Goal: Task Accomplishment & Management: Manage account settings

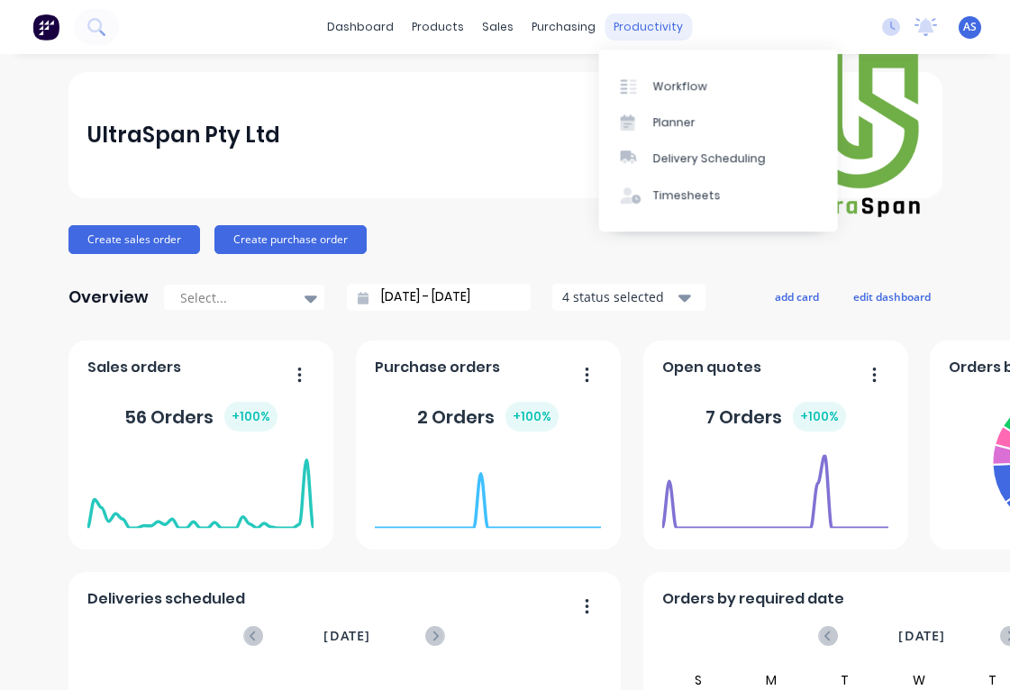
click at [648, 23] on div "productivity" at bounding box center [648, 27] width 87 height 27
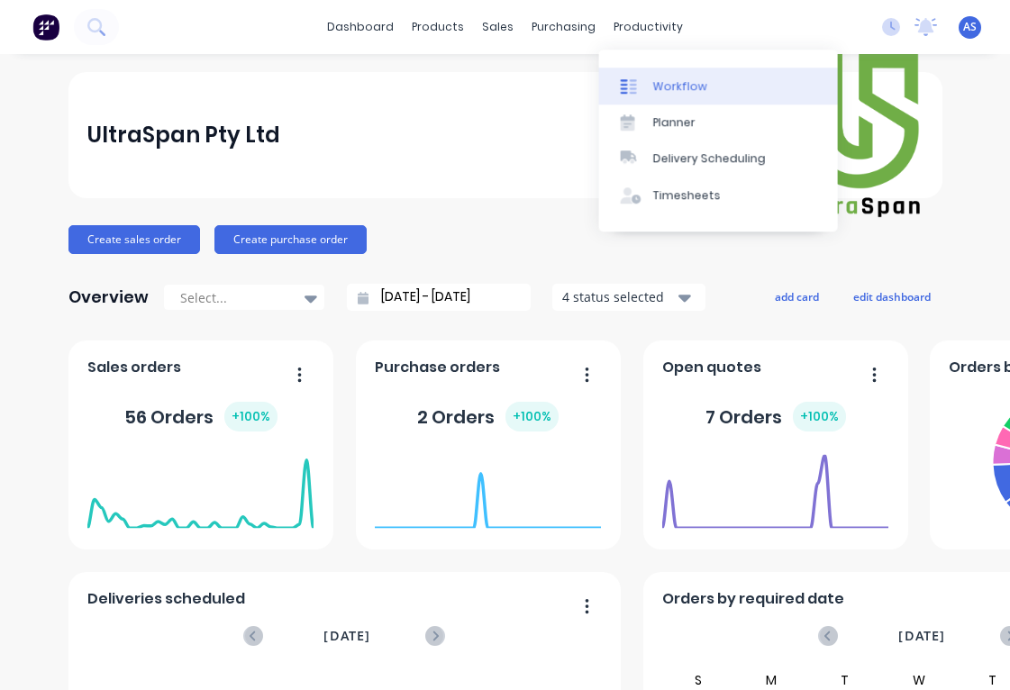
click at [672, 87] on div "Workflow" at bounding box center [679, 86] width 54 height 16
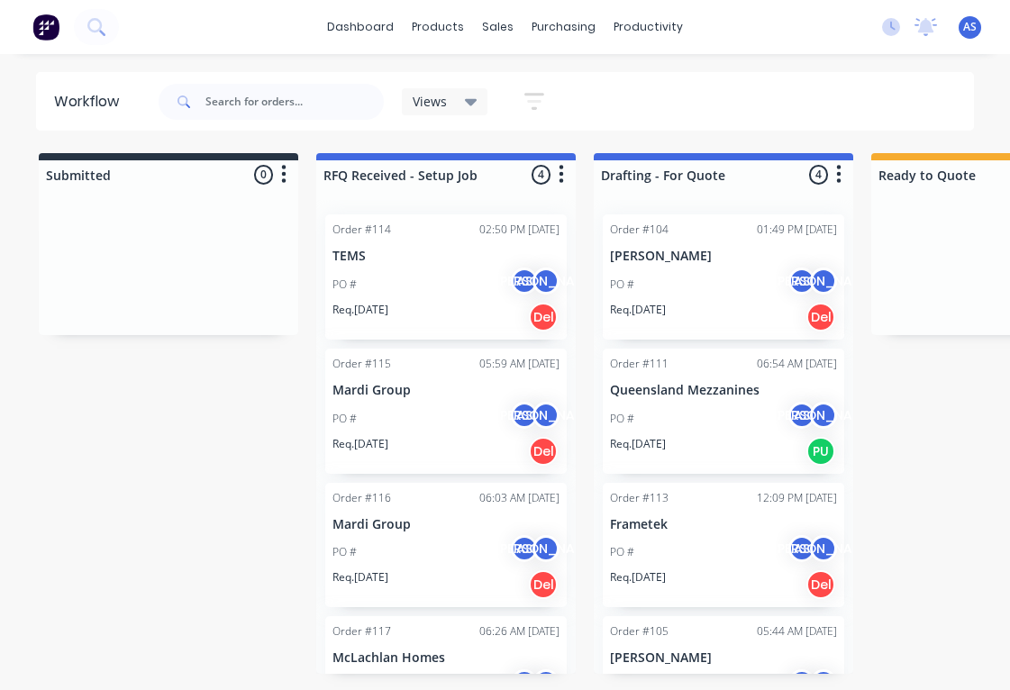
click at [432, 272] on div "PO # AS [PERSON_NAME]" at bounding box center [446, 285] width 227 height 34
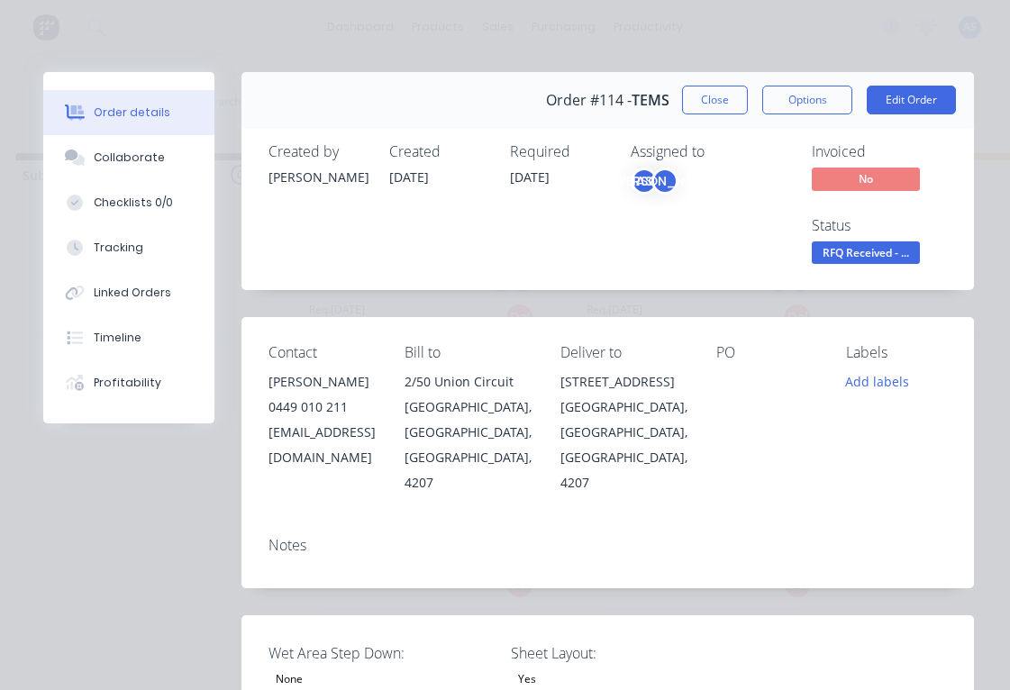
scroll to position [0, 65]
click at [140, 198] on div "Checklists 0/0" at bounding box center [133, 203] width 79 height 16
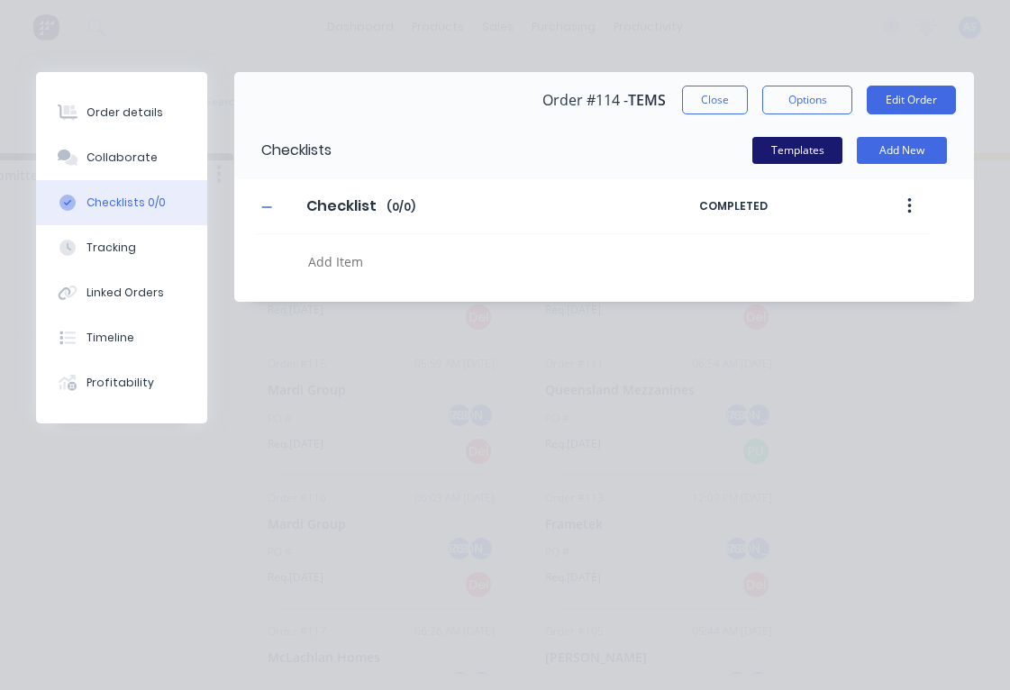
click at [783, 145] on button "Templates" at bounding box center [797, 150] width 90 height 27
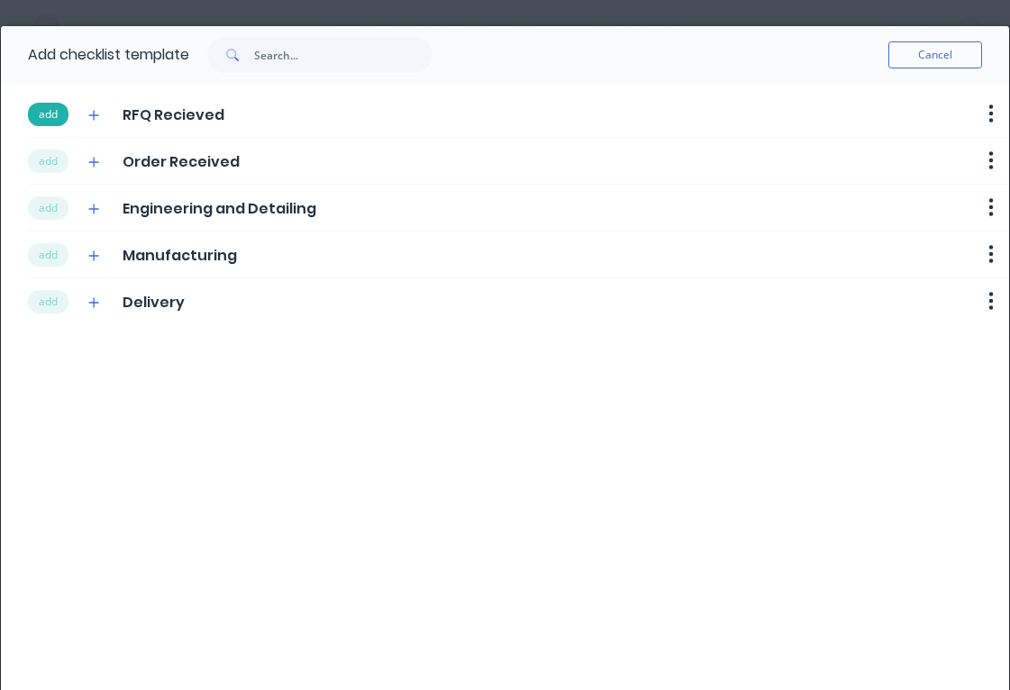
click at [53, 115] on button "add" at bounding box center [48, 114] width 41 height 23
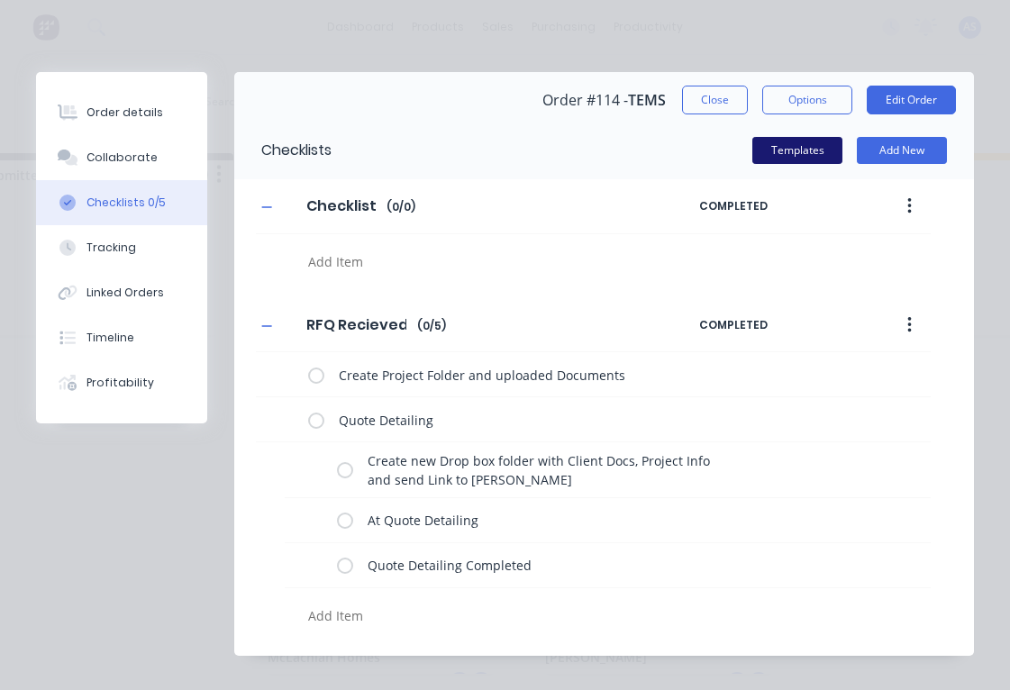
click at [796, 147] on button "Templates" at bounding box center [797, 150] width 90 height 27
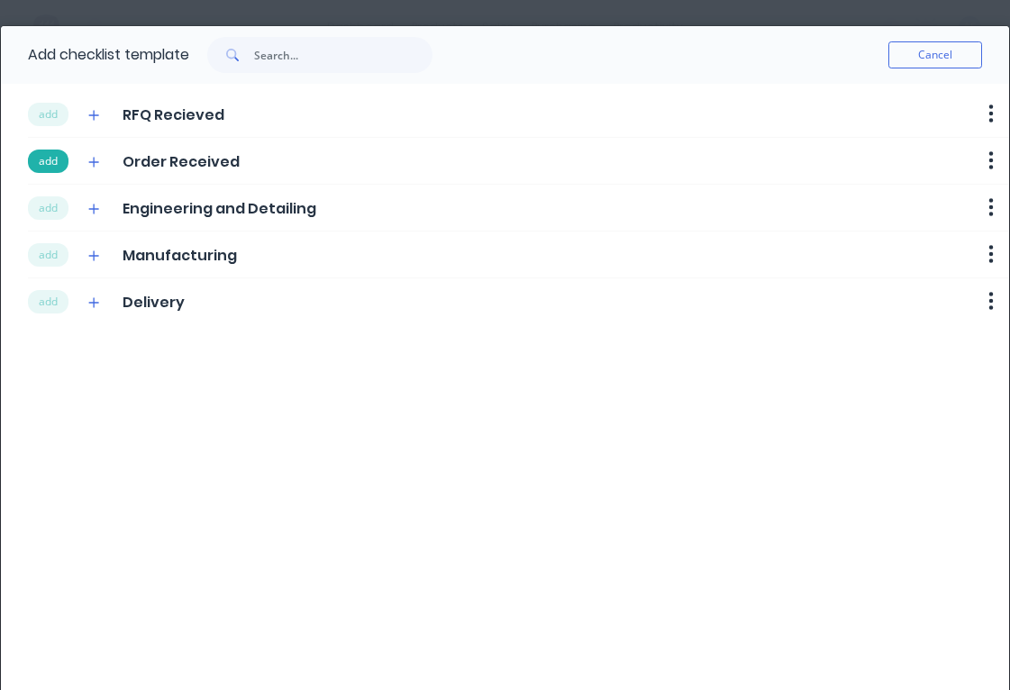
click at [44, 165] on button "add" at bounding box center [48, 161] width 41 height 23
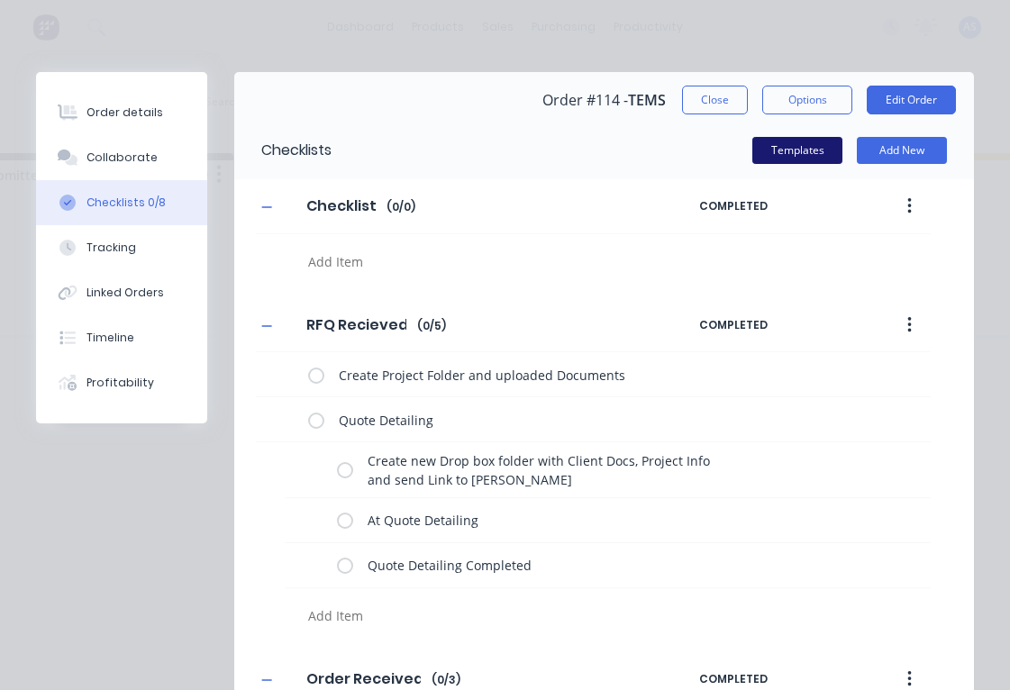
click at [801, 149] on button "Templates" at bounding box center [797, 150] width 90 height 27
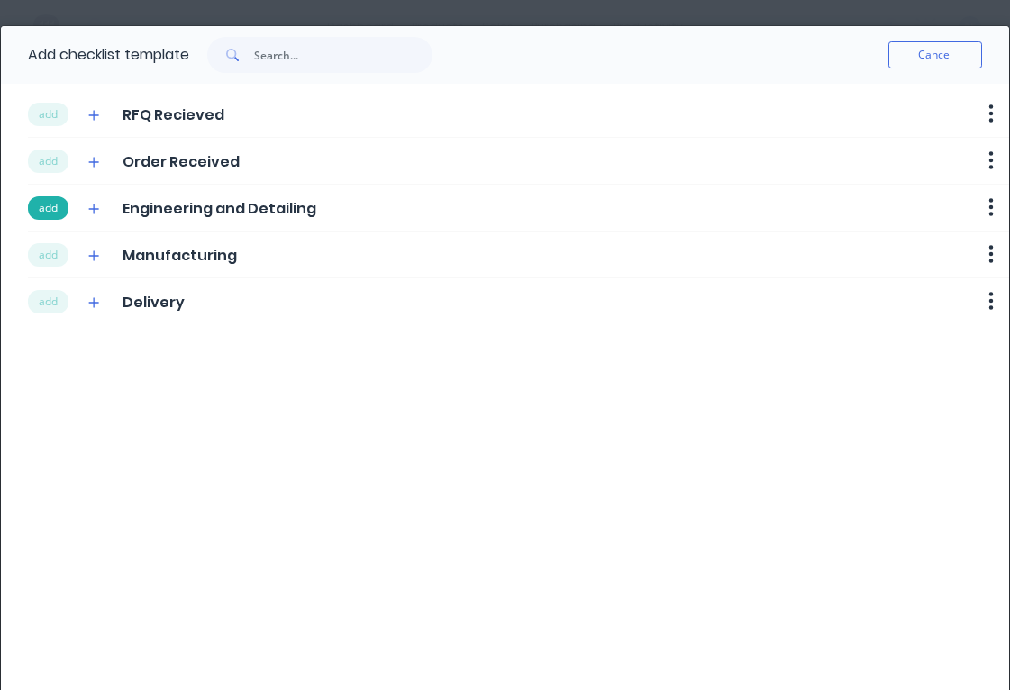
click at [50, 211] on button "add" at bounding box center [48, 207] width 41 height 23
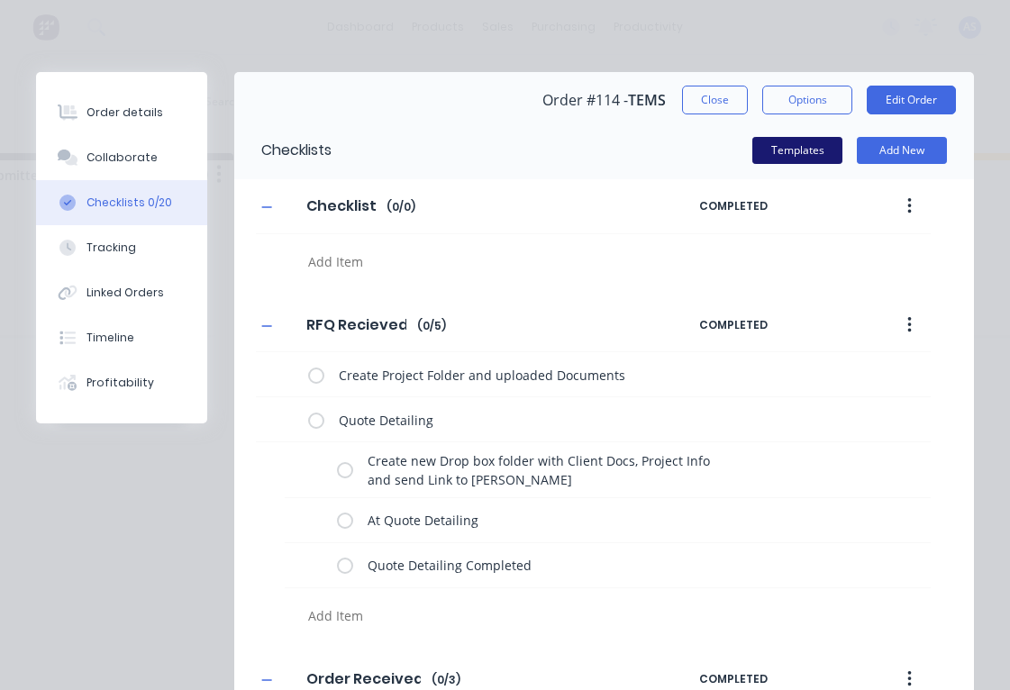
click at [797, 150] on button "Templates" at bounding box center [797, 150] width 90 height 27
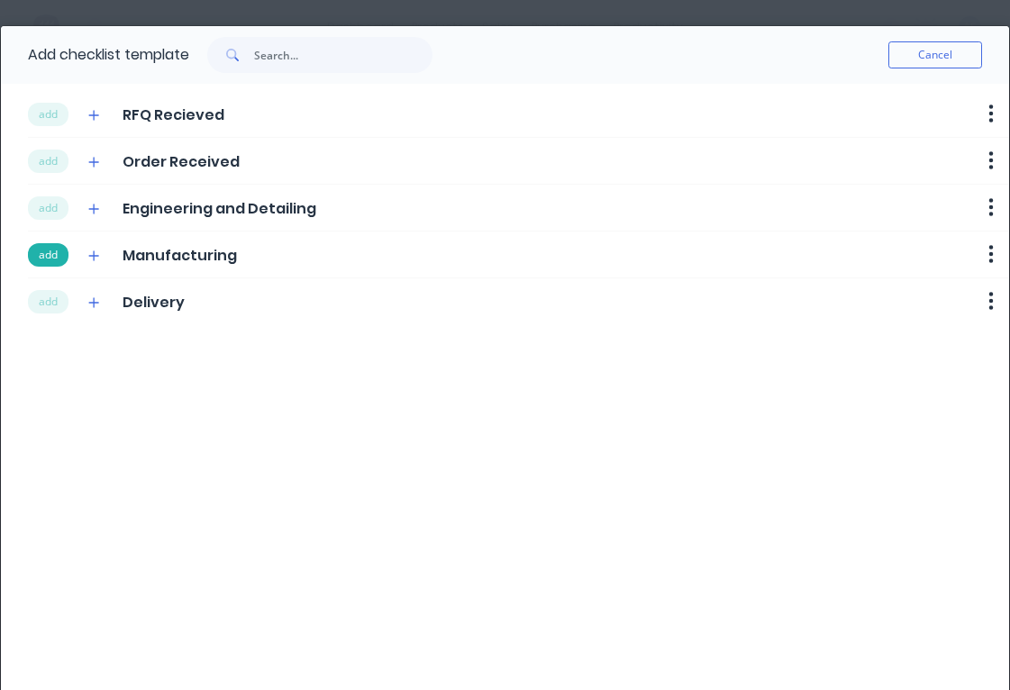
click at [36, 257] on button "add" at bounding box center [48, 254] width 41 height 23
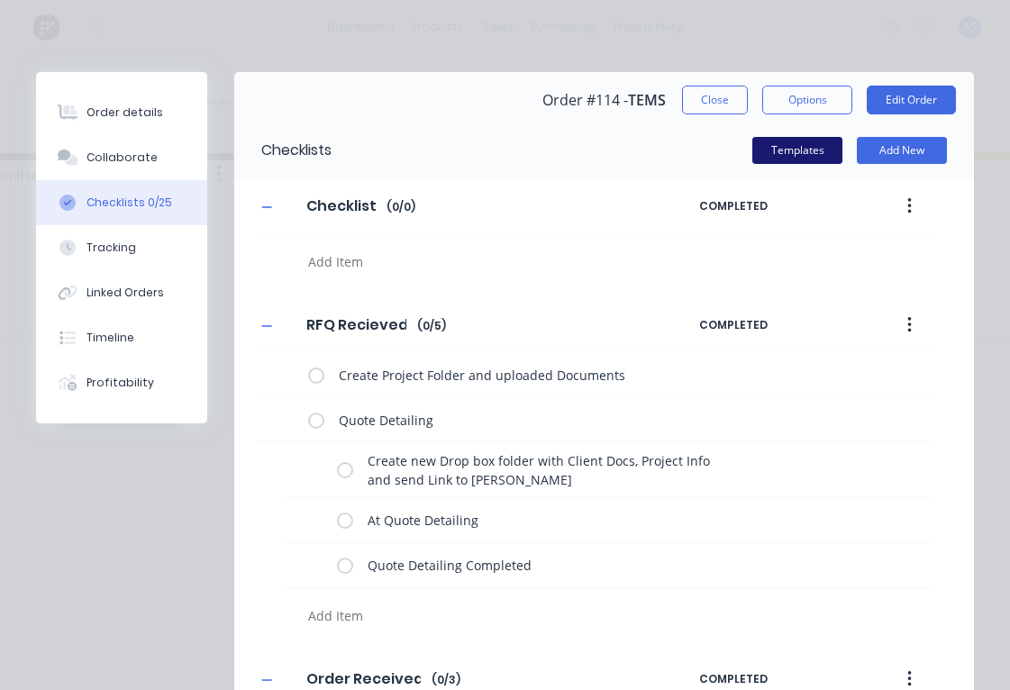
click at [781, 150] on button "Templates" at bounding box center [797, 150] width 90 height 27
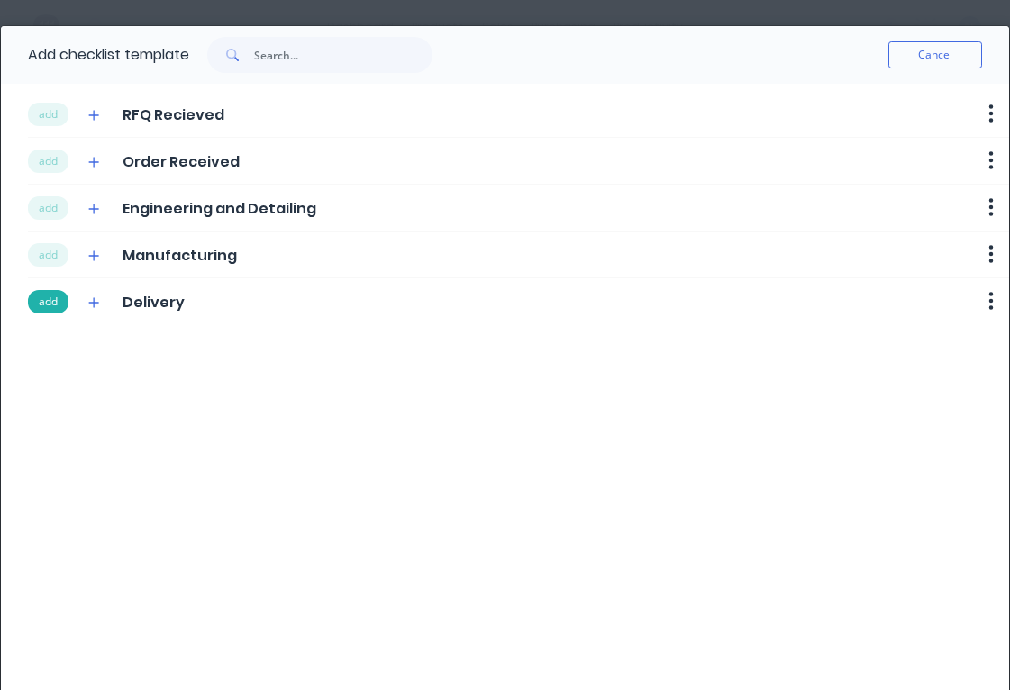
click at [45, 301] on button "add" at bounding box center [48, 301] width 41 height 23
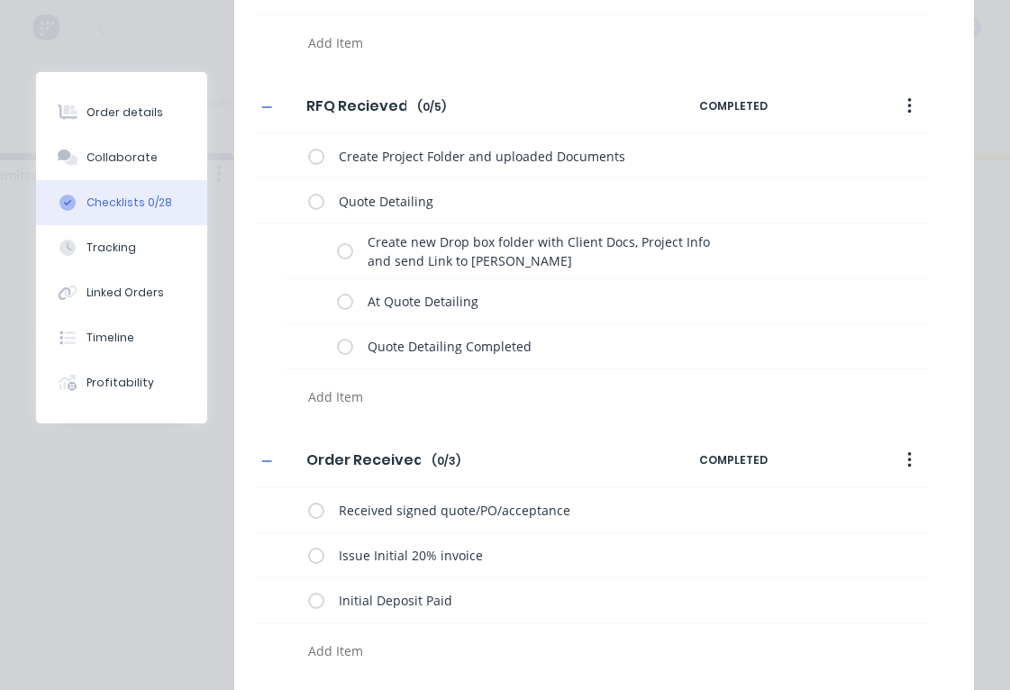
scroll to position [228, 0]
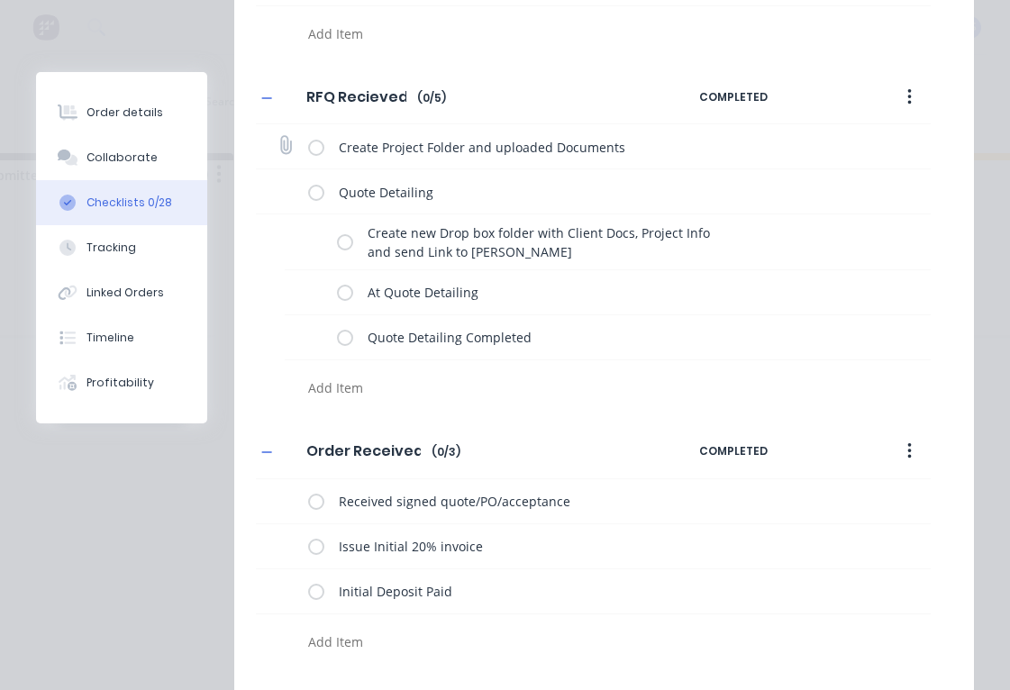
click at [317, 146] on label at bounding box center [316, 146] width 16 height 19
click at [0, 0] on input "checkbox" at bounding box center [0, 0] width 0 height 0
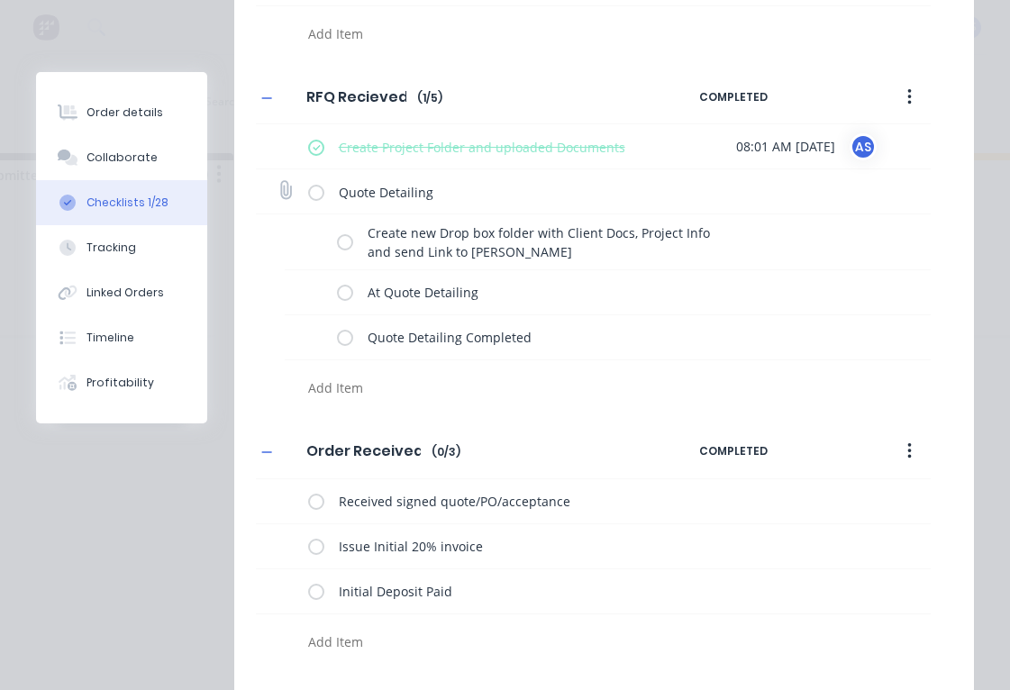
click at [320, 188] on label at bounding box center [316, 191] width 16 height 19
click at [0, 0] on input "checkbox" at bounding box center [0, 0] width 0 height 0
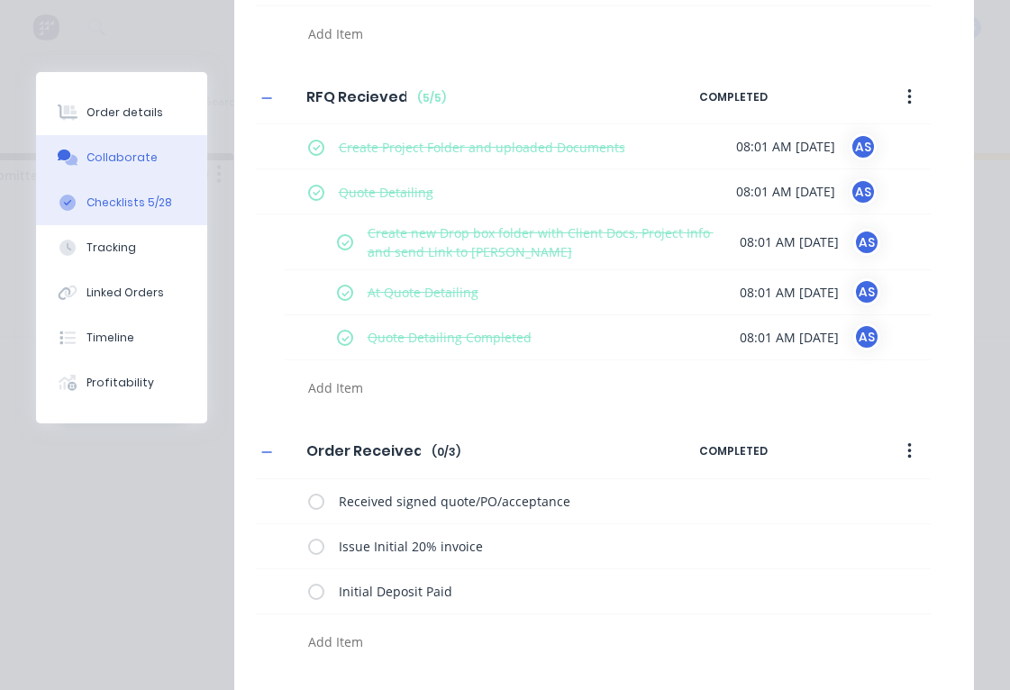
click at [123, 160] on div "Collaborate" at bounding box center [122, 158] width 71 height 16
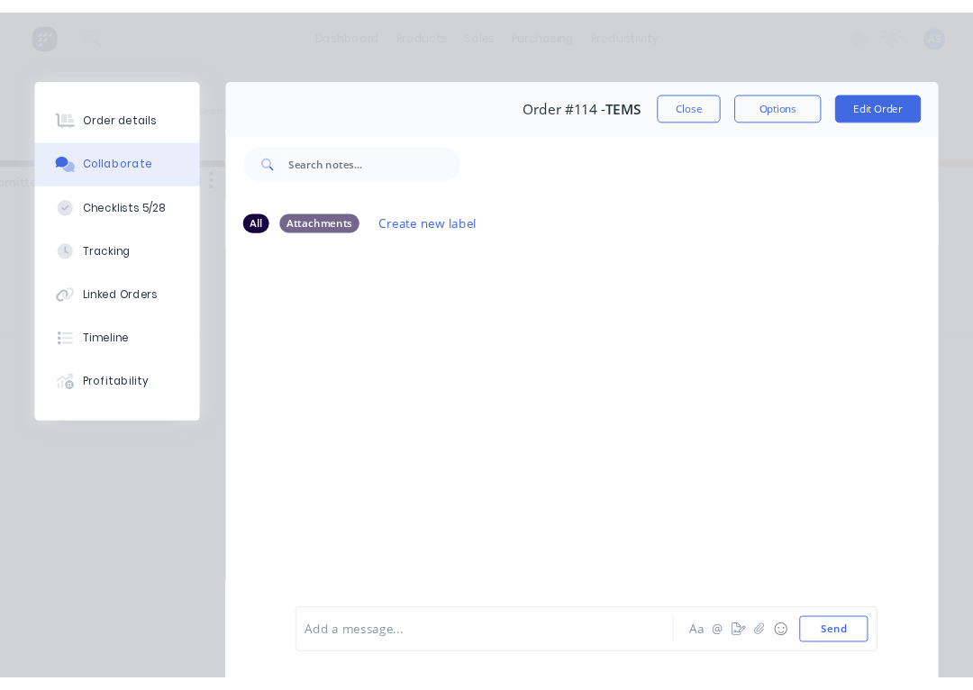
scroll to position [0, 0]
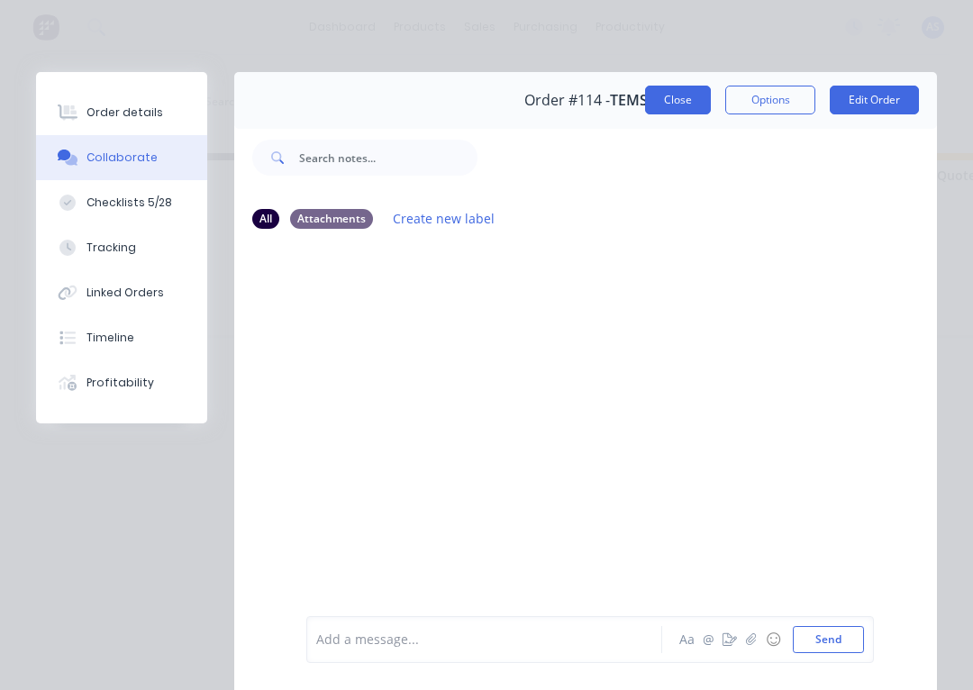
click at [677, 105] on button "Close" at bounding box center [678, 100] width 66 height 29
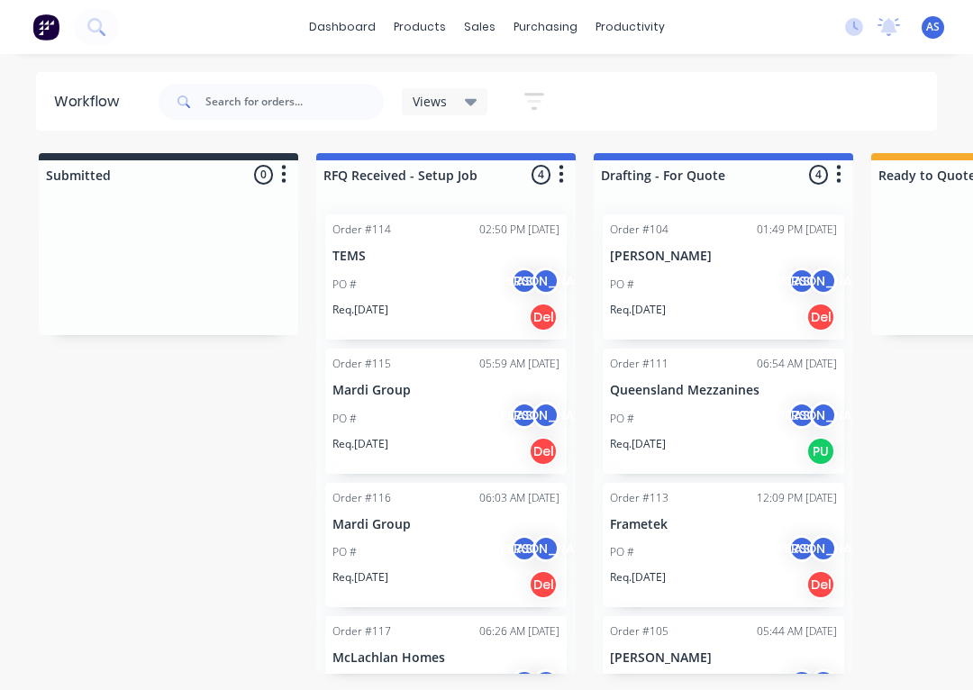
scroll to position [82, 0]
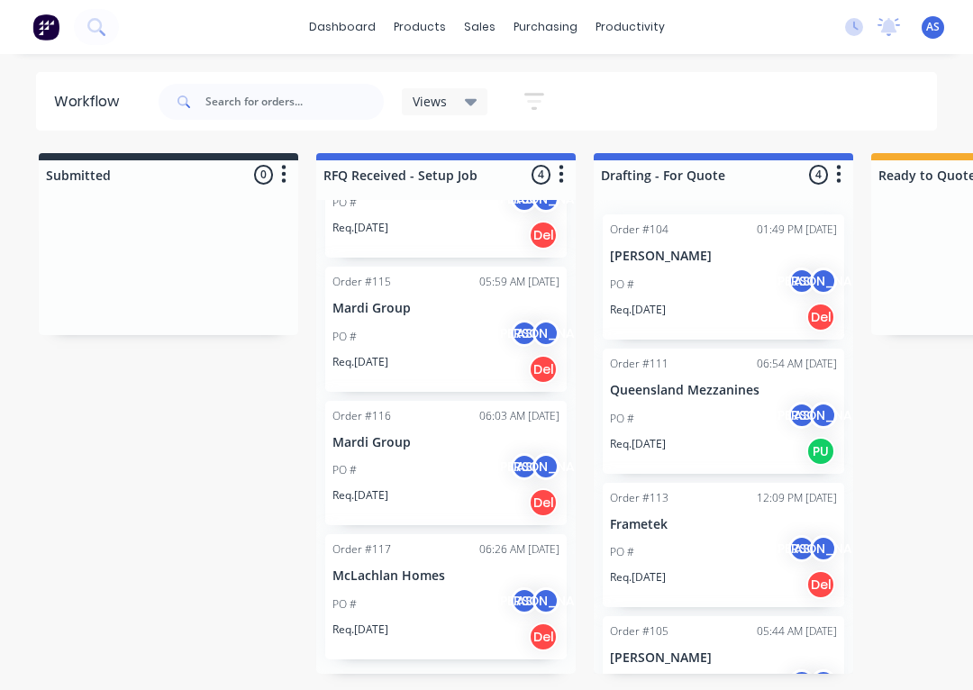
click at [423, 322] on div "PO # AS [PERSON_NAME]" at bounding box center [446, 337] width 227 height 34
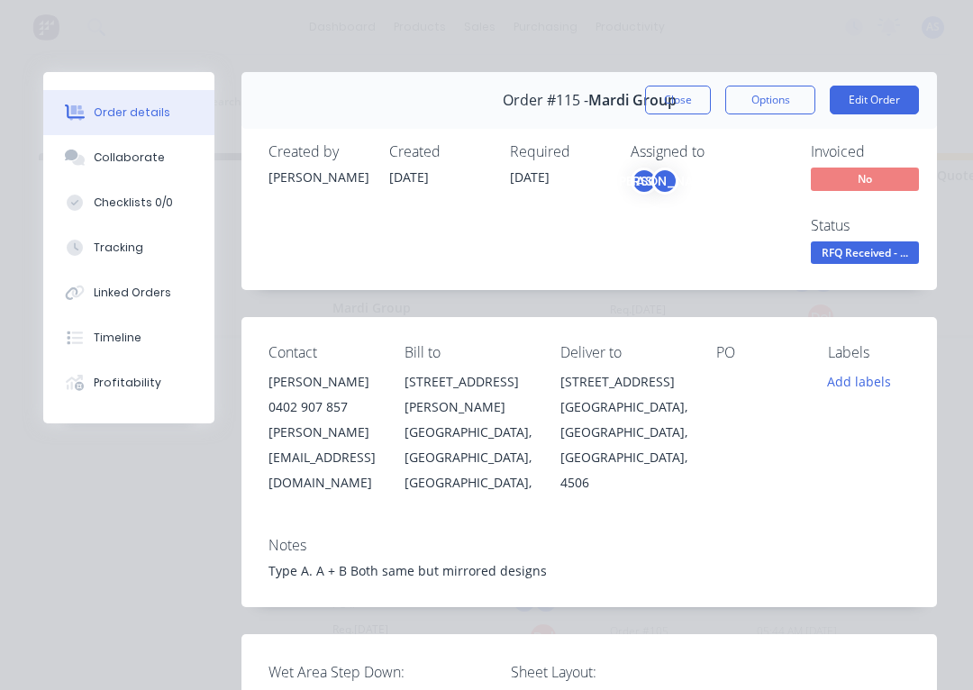
type input "84"
click at [143, 210] on div "Checklists 0/0" at bounding box center [133, 203] width 79 height 16
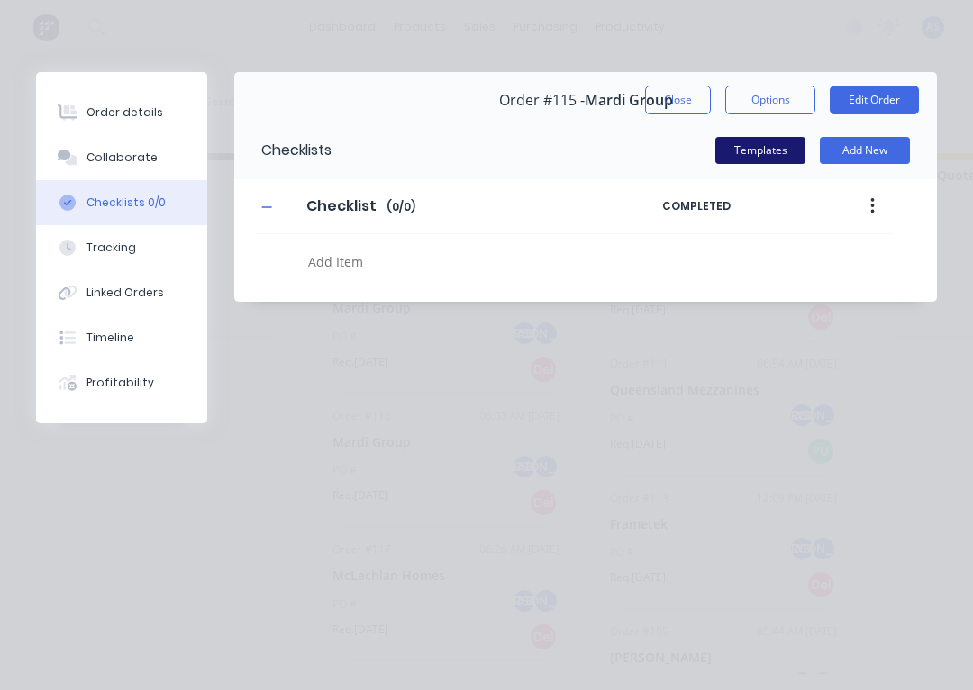
click at [759, 149] on button "Templates" at bounding box center [761, 150] width 90 height 27
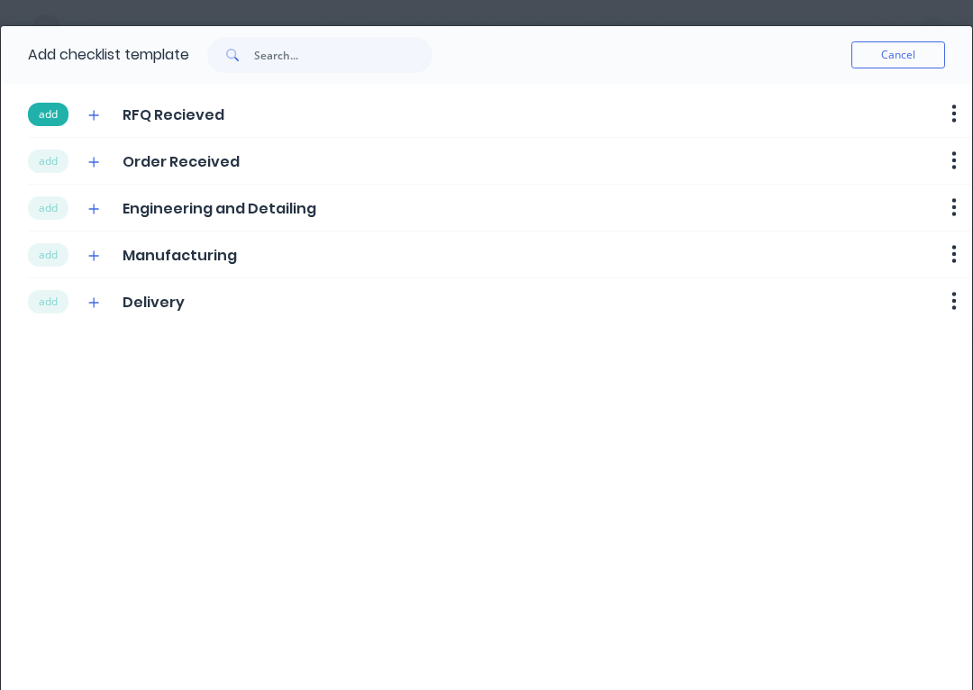
click at [50, 113] on button "add" at bounding box center [48, 114] width 41 height 23
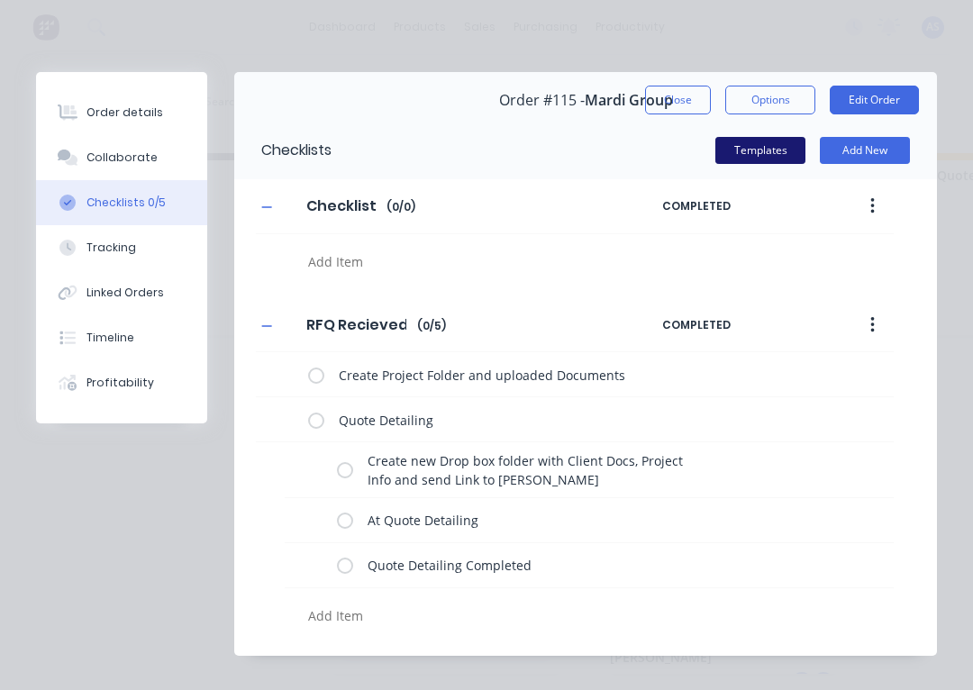
click at [748, 150] on button "Templates" at bounding box center [761, 150] width 90 height 27
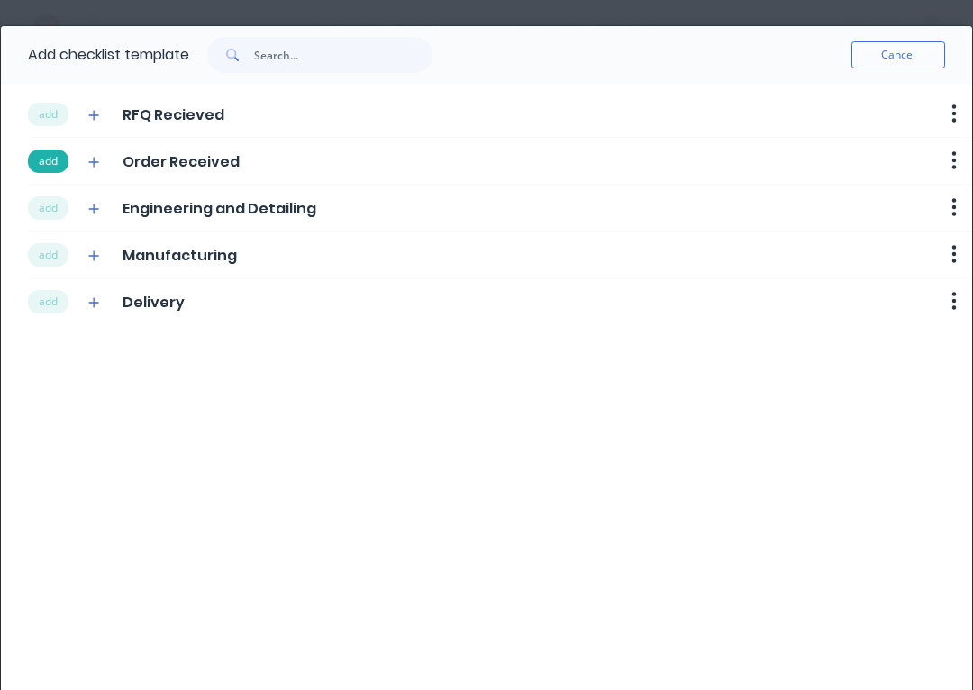
click at [50, 165] on button "add" at bounding box center [48, 161] width 41 height 23
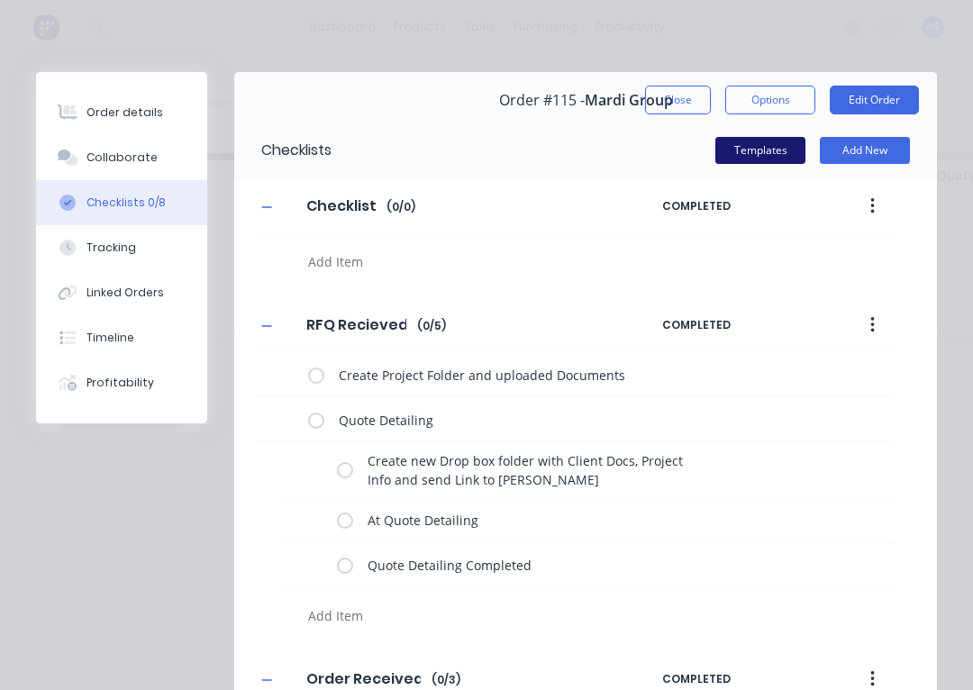
click at [751, 159] on button "Templates" at bounding box center [761, 150] width 90 height 27
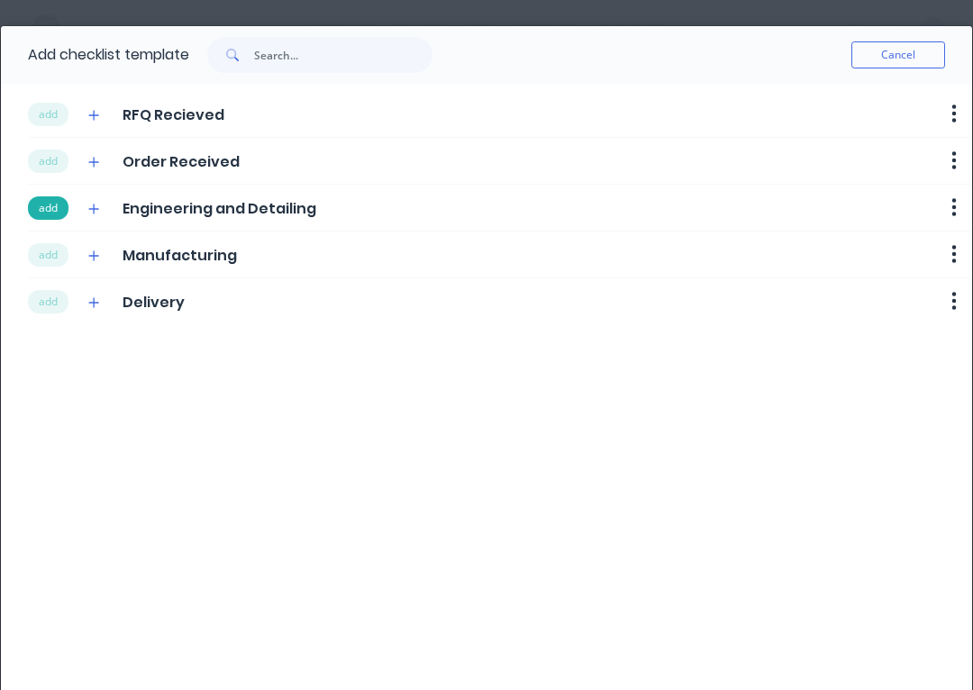
click at [57, 208] on button "add" at bounding box center [48, 207] width 41 height 23
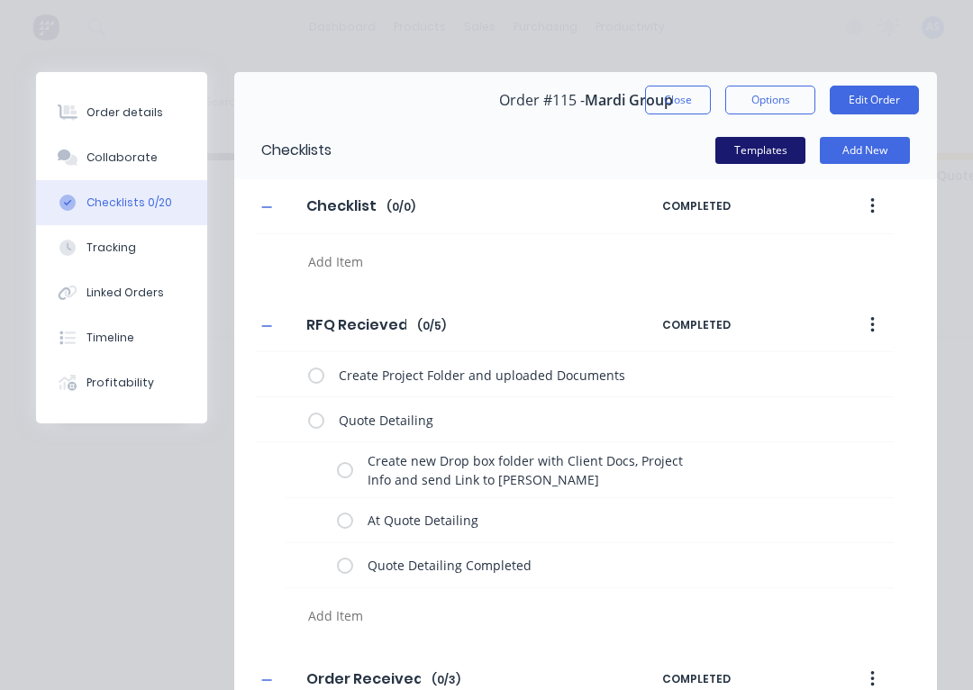
click at [754, 154] on button "Templates" at bounding box center [761, 150] width 90 height 27
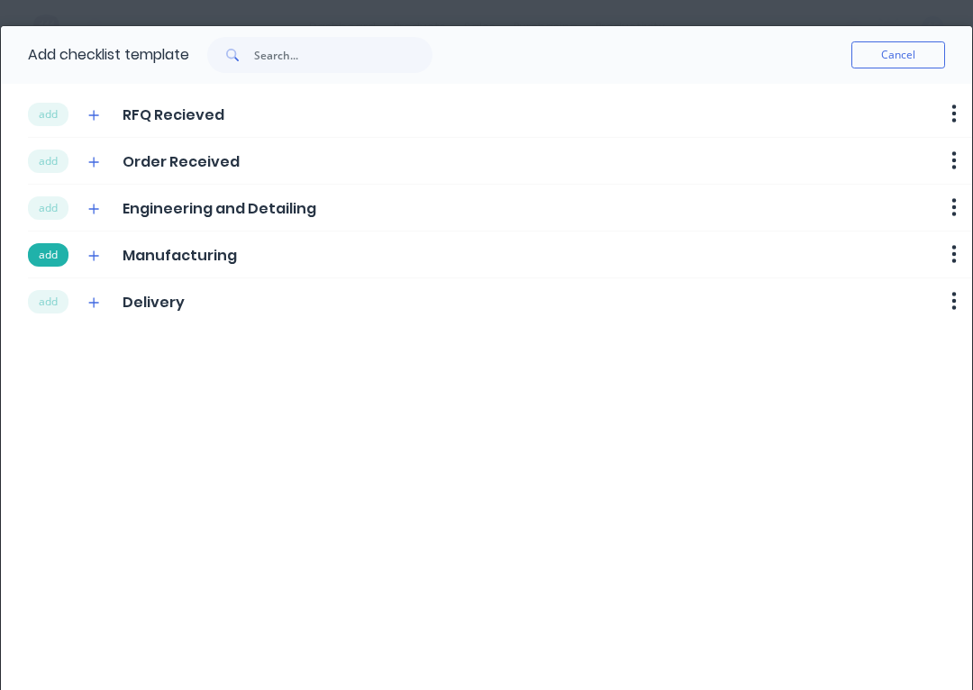
click at [55, 257] on button "add" at bounding box center [48, 254] width 41 height 23
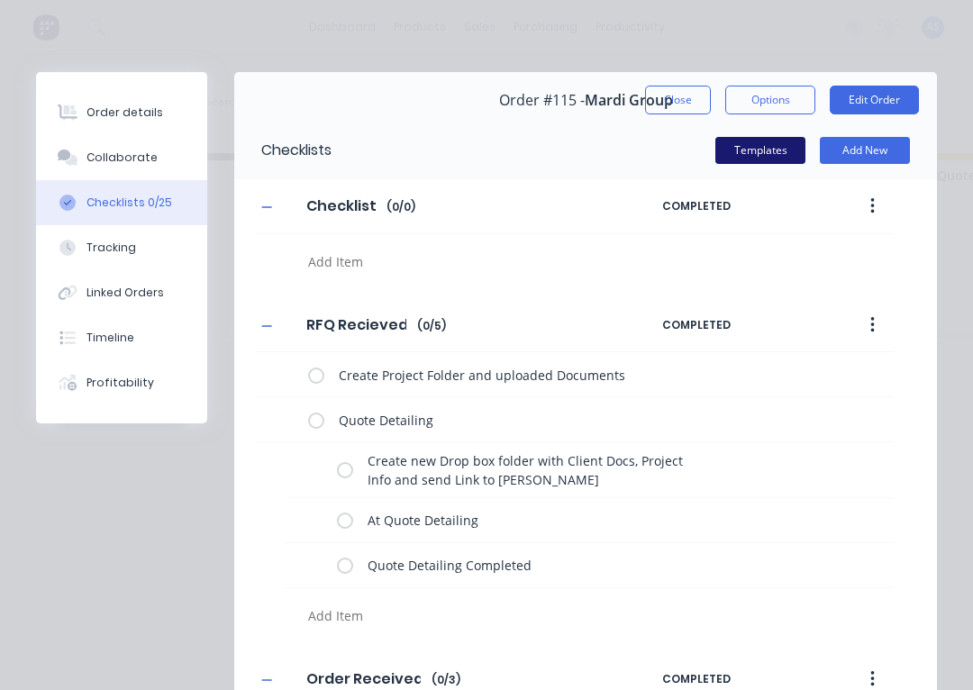
click at [764, 159] on button "Templates" at bounding box center [761, 150] width 90 height 27
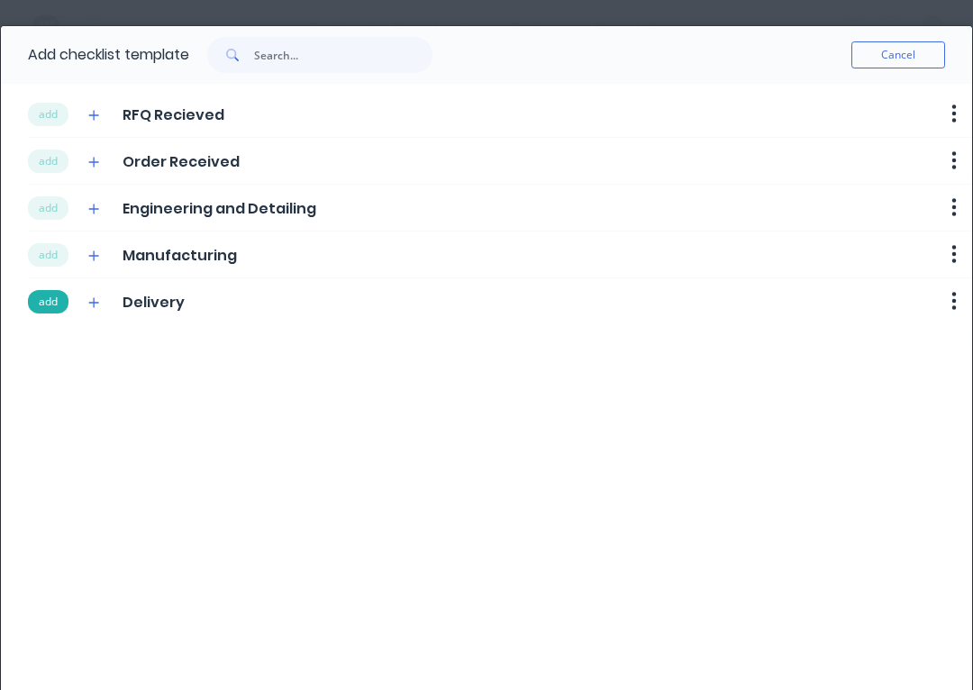
click at [47, 304] on button "add" at bounding box center [48, 301] width 41 height 23
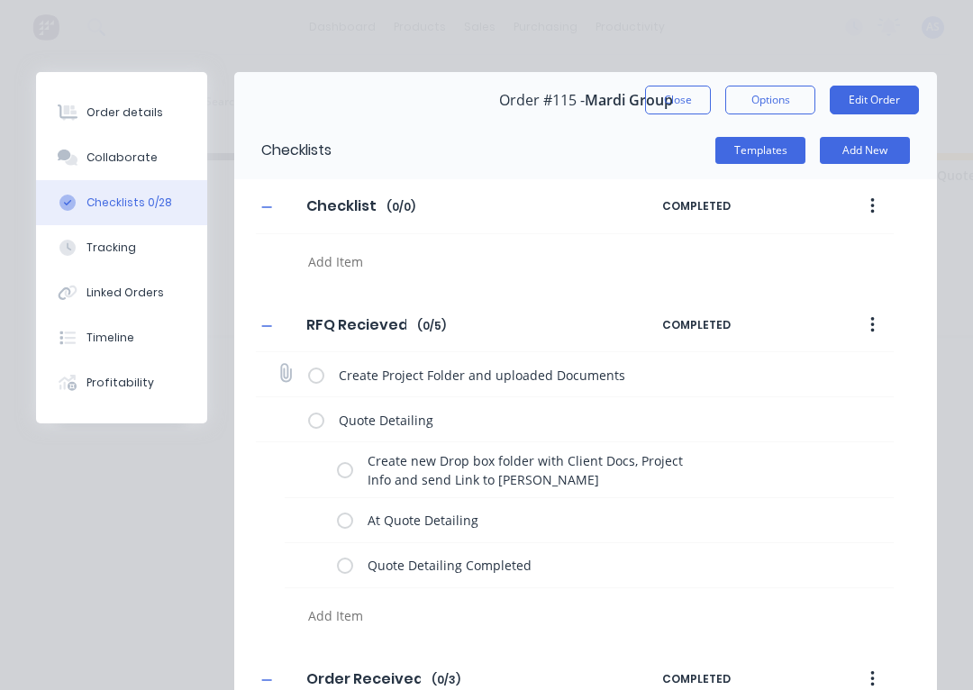
click at [315, 373] on label at bounding box center [316, 374] width 16 height 19
click at [0, 0] on input "checkbox" at bounding box center [0, 0] width 0 height 0
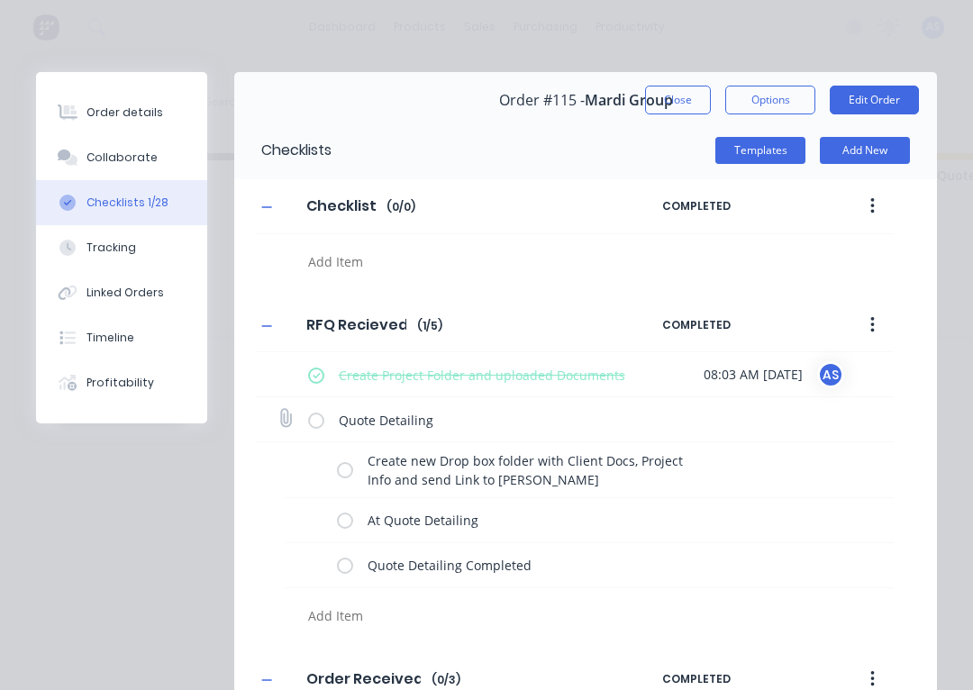
click at [318, 419] on label at bounding box center [316, 419] width 16 height 19
click at [0, 0] on input "checkbox" at bounding box center [0, 0] width 0 height 0
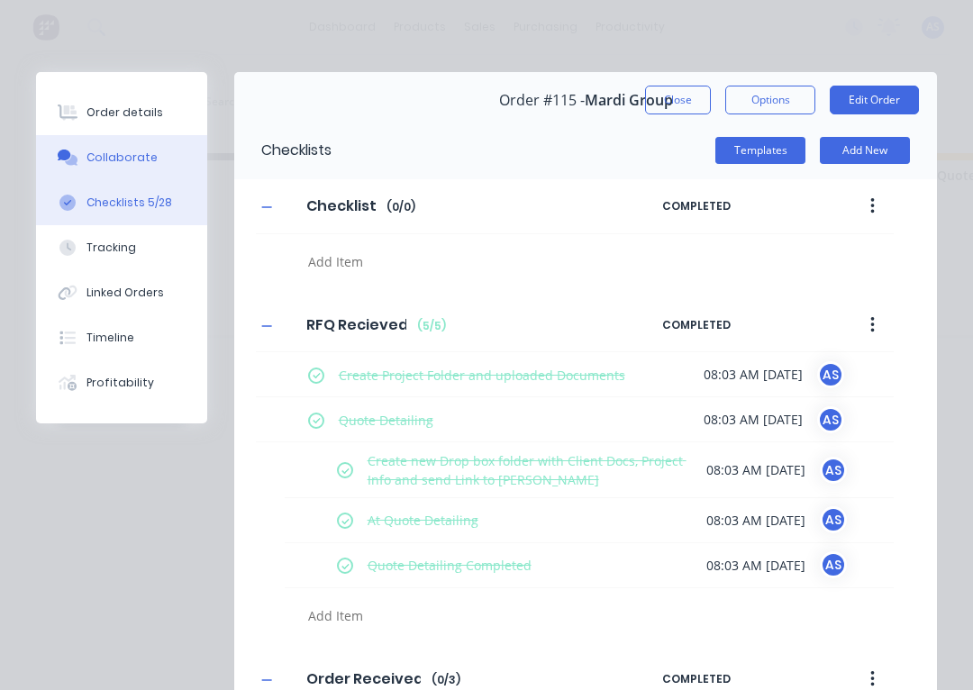
click at [142, 164] on div "Collaborate" at bounding box center [122, 158] width 71 height 16
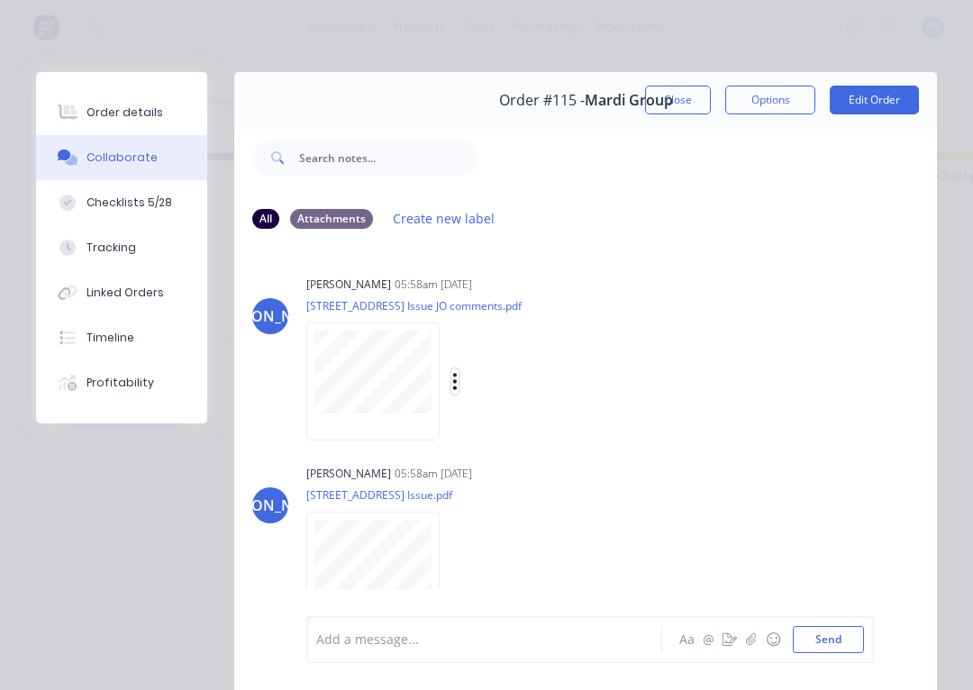
click at [455, 378] on icon "button" at bounding box center [454, 381] width 5 height 21
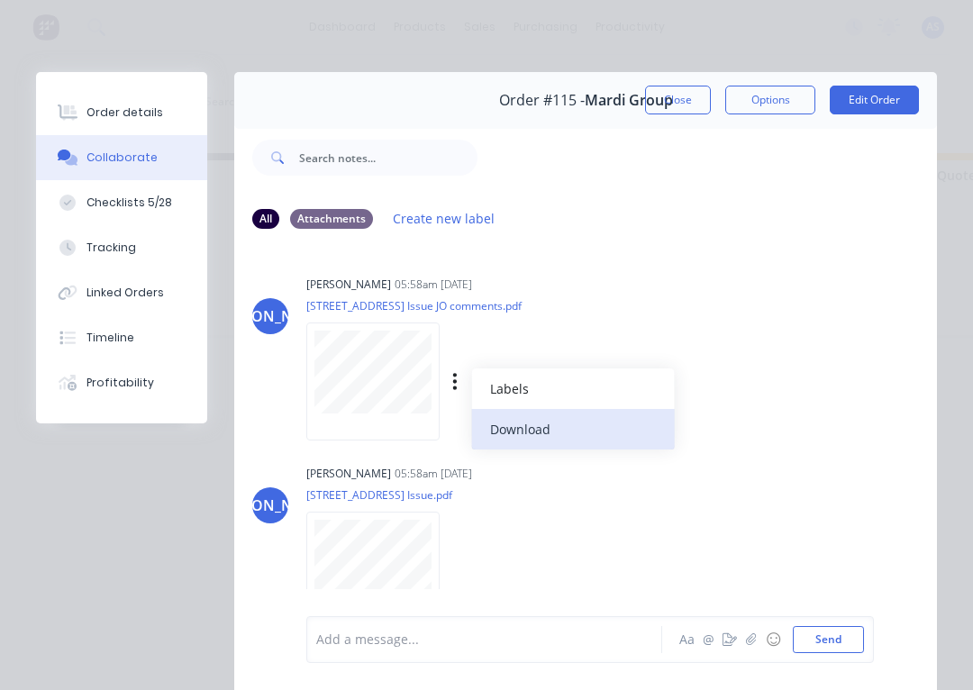
click at [517, 424] on button "Download" at bounding box center [572, 429] width 203 height 41
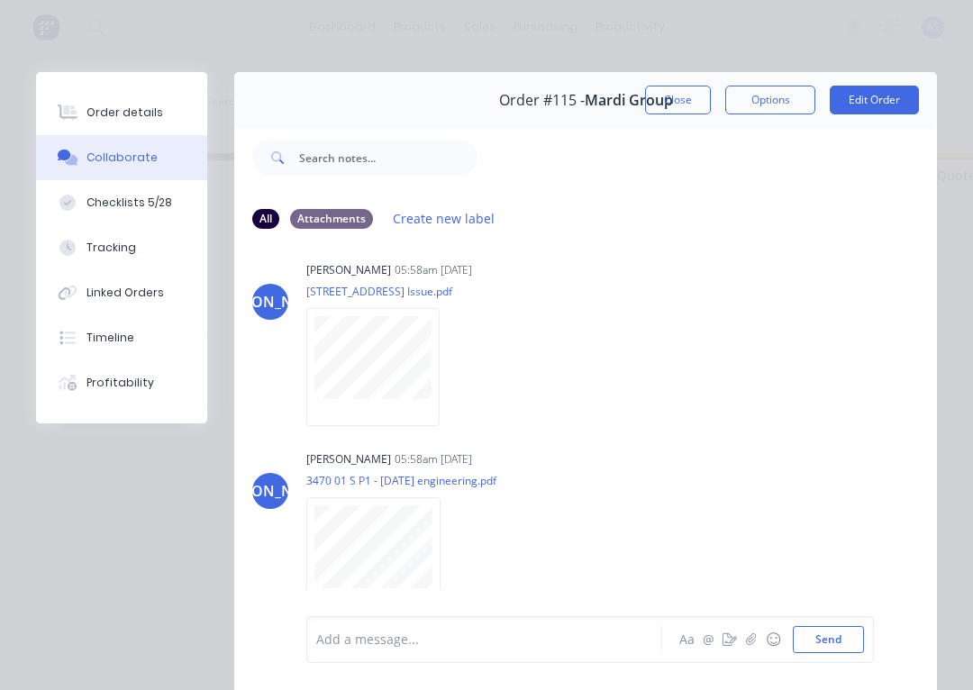
scroll to position [214, 0]
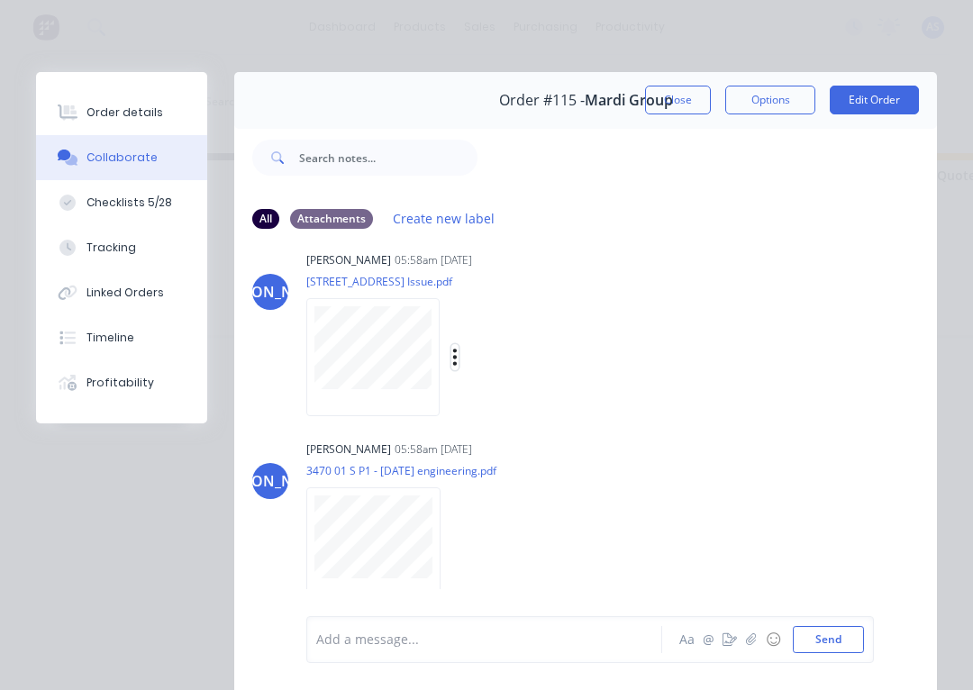
click at [453, 356] on icon "button" at bounding box center [454, 357] width 5 height 21
click at [515, 404] on button "Download" at bounding box center [572, 405] width 203 height 41
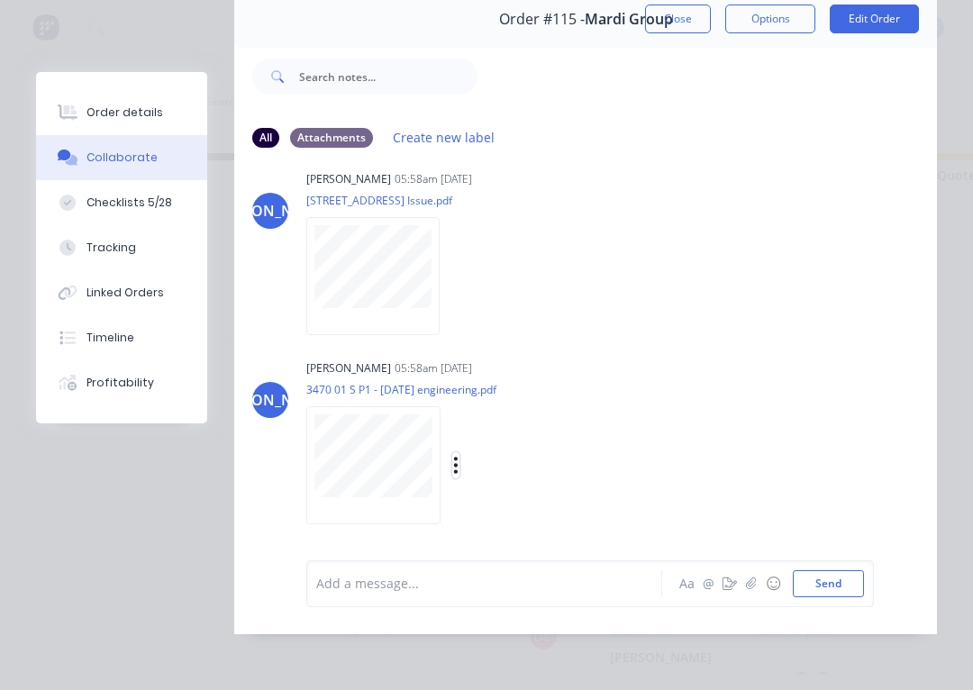
click at [459, 462] on icon "button" at bounding box center [455, 465] width 5 height 21
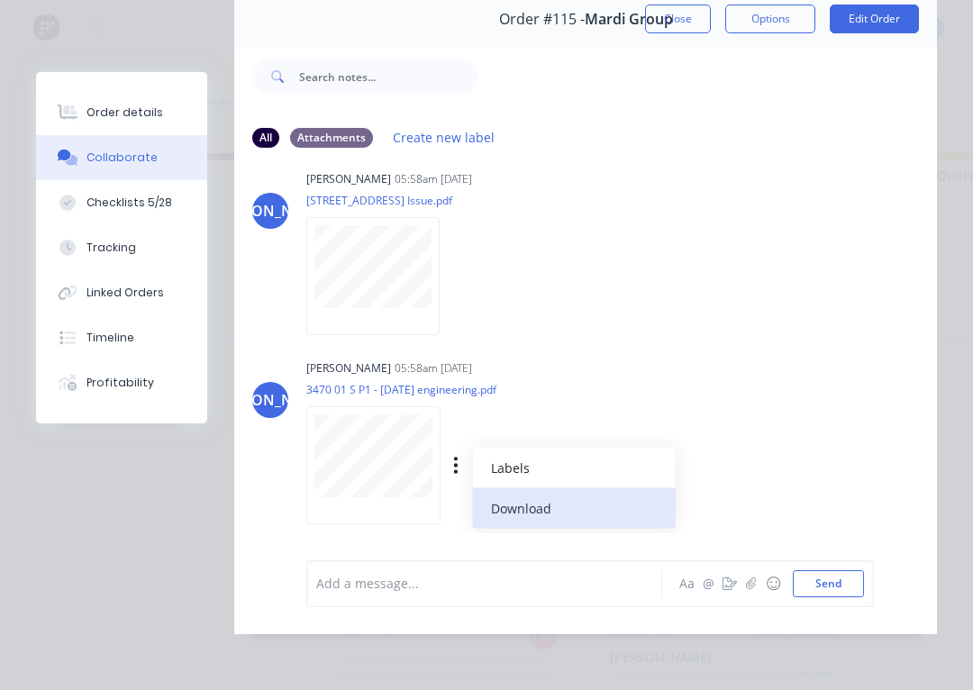
click at [499, 501] on button "Download" at bounding box center [573, 508] width 203 height 41
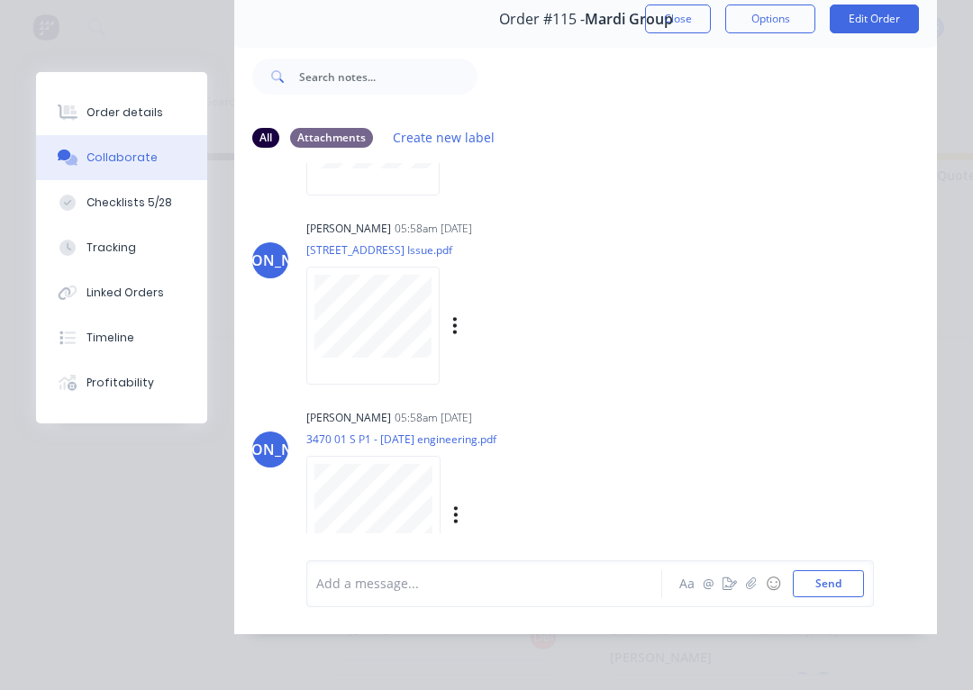
scroll to position [153, 0]
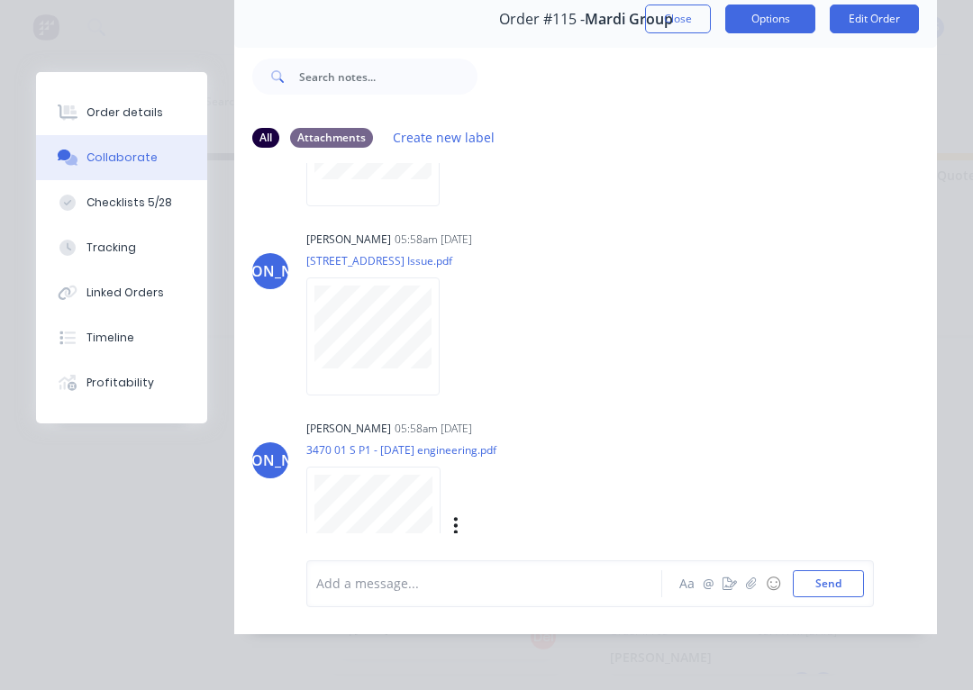
click at [762, 23] on button "Options" at bounding box center [770, 19] width 90 height 29
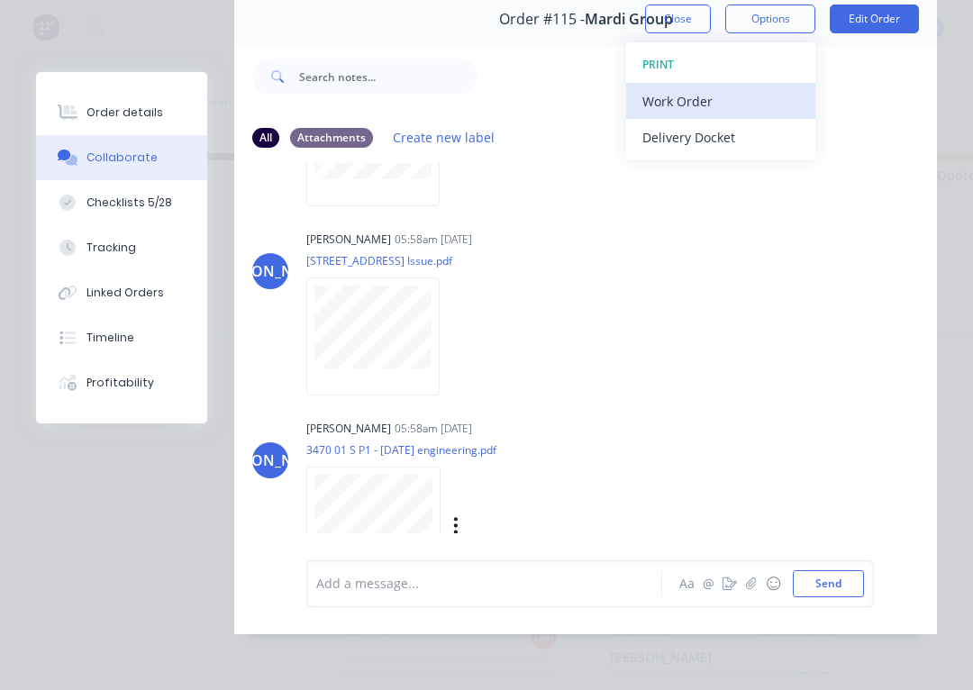
click at [680, 103] on div "Work Order" at bounding box center [721, 101] width 157 height 26
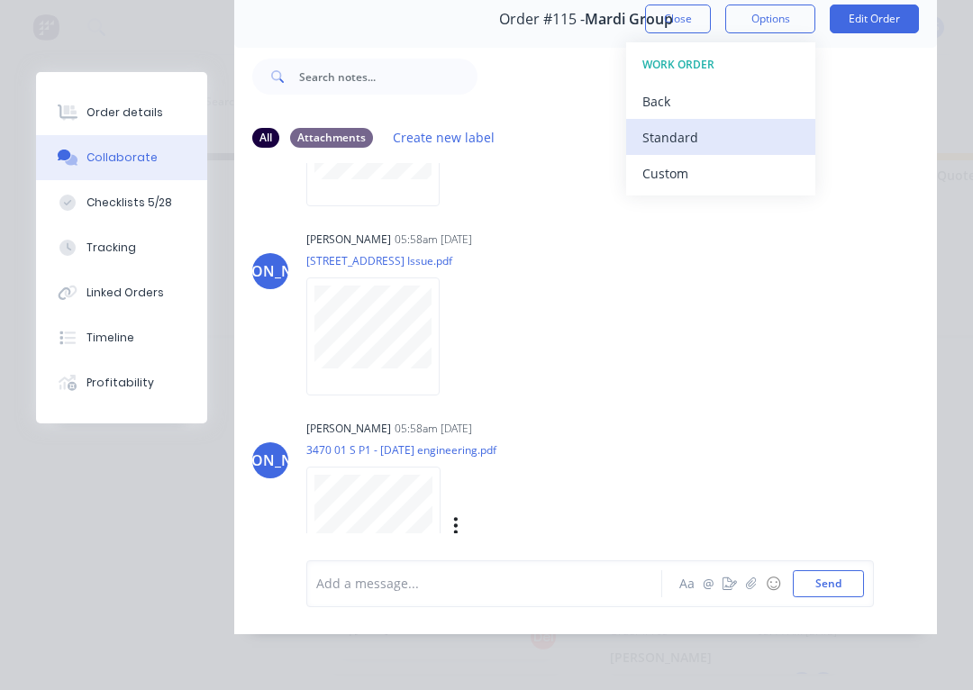
click at [674, 131] on div "Standard" at bounding box center [721, 137] width 157 height 26
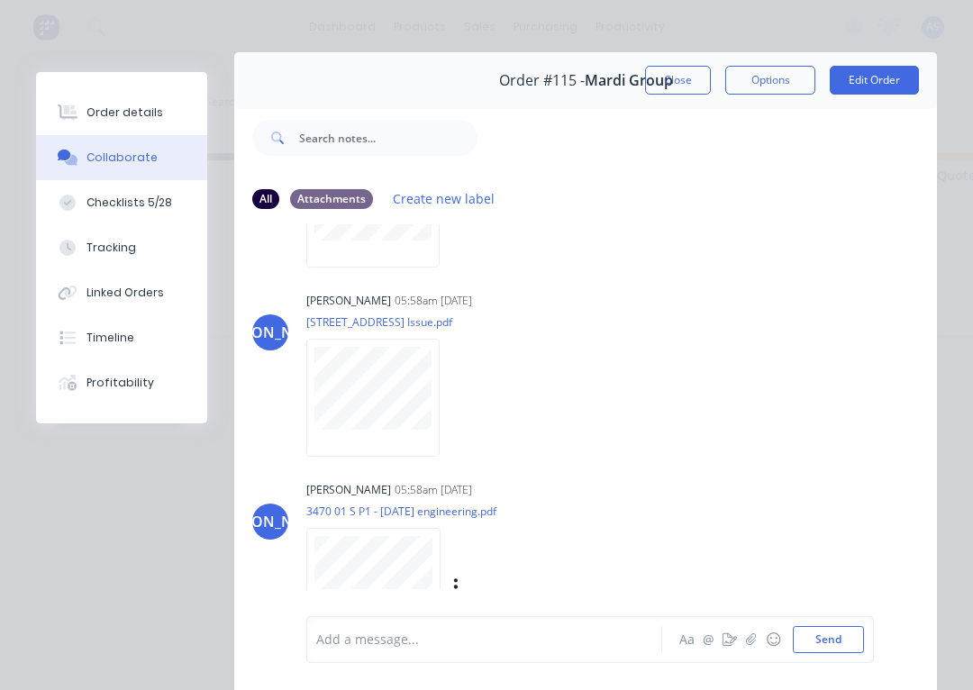
scroll to position [0, 0]
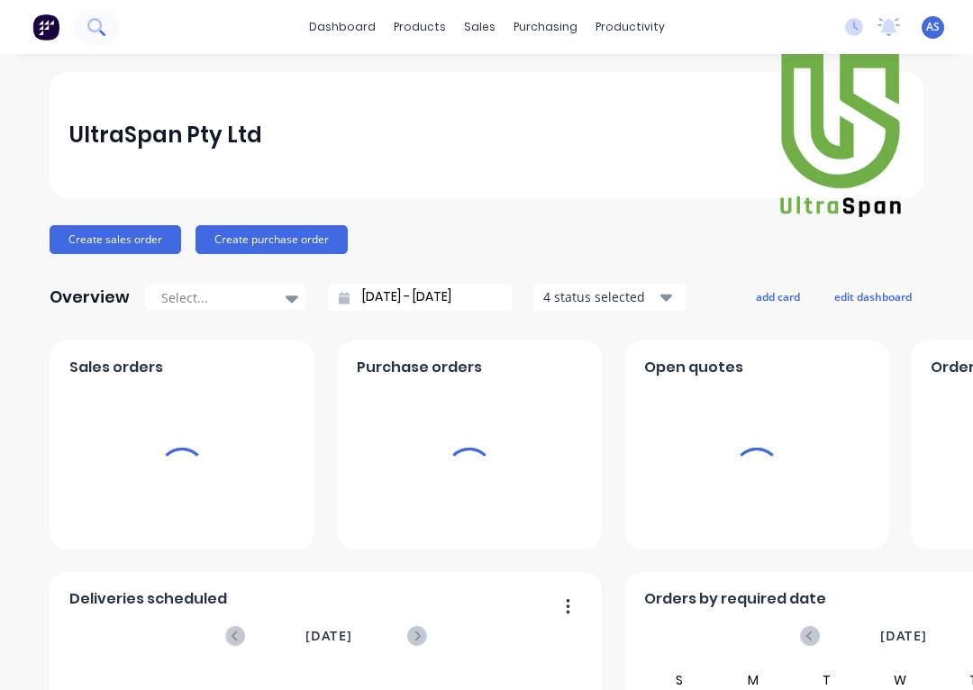
click at [91, 24] on icon at bounding box center [95, 26] width 17 height 17
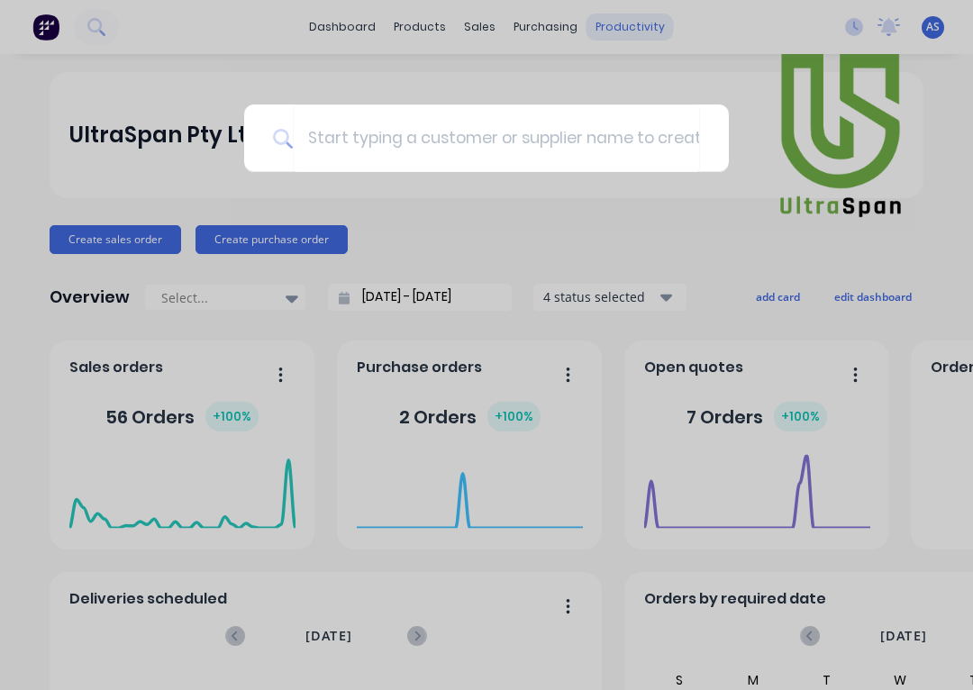
click at [622, 60] on div at bounding box center [486, 345] width 973 height 690
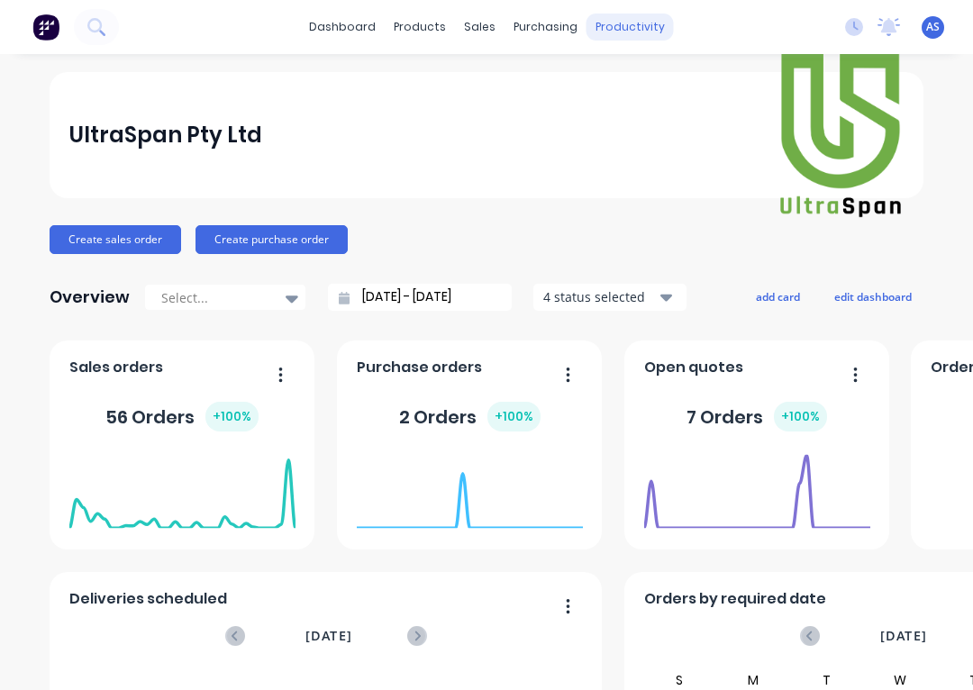
click at [615, 26] on div "productivity" at bounding box center [630, 27] width 87 height 27
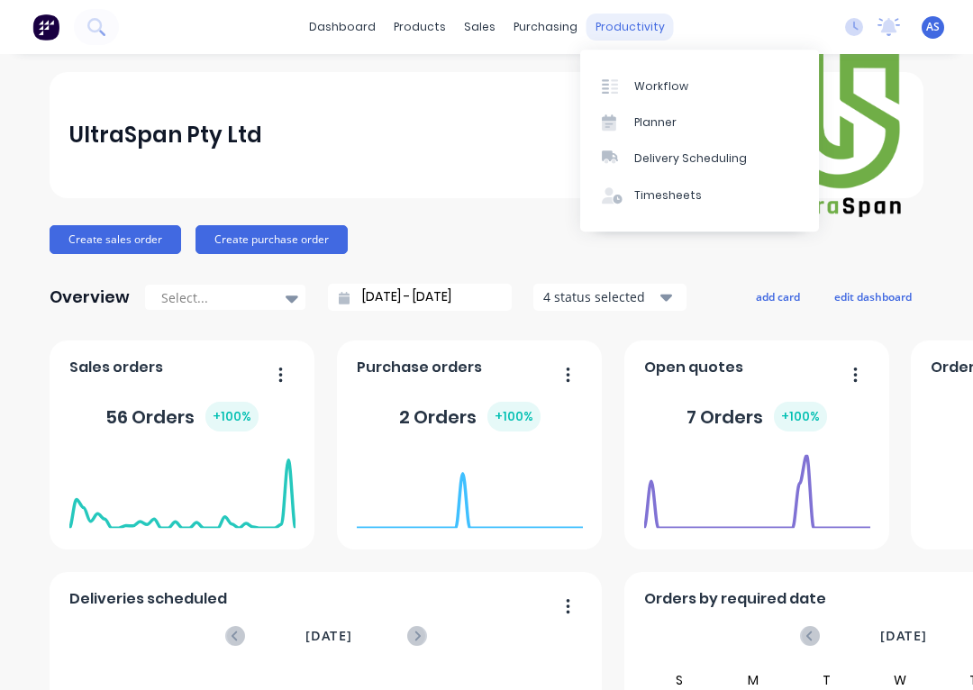
click at [618, 24] on div "productivity" at bounding box center [630, 27] width 87 height 27
click at [647, 85] on div "Workflow" at bounding box center [661, 86] width 54 height 16
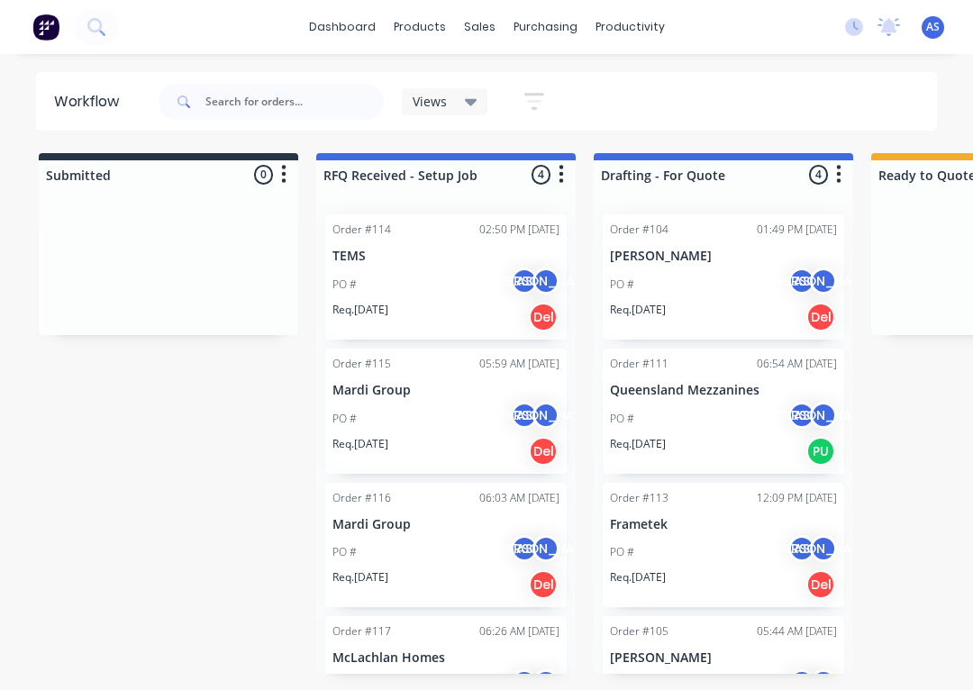
scroll to position [82, 0]
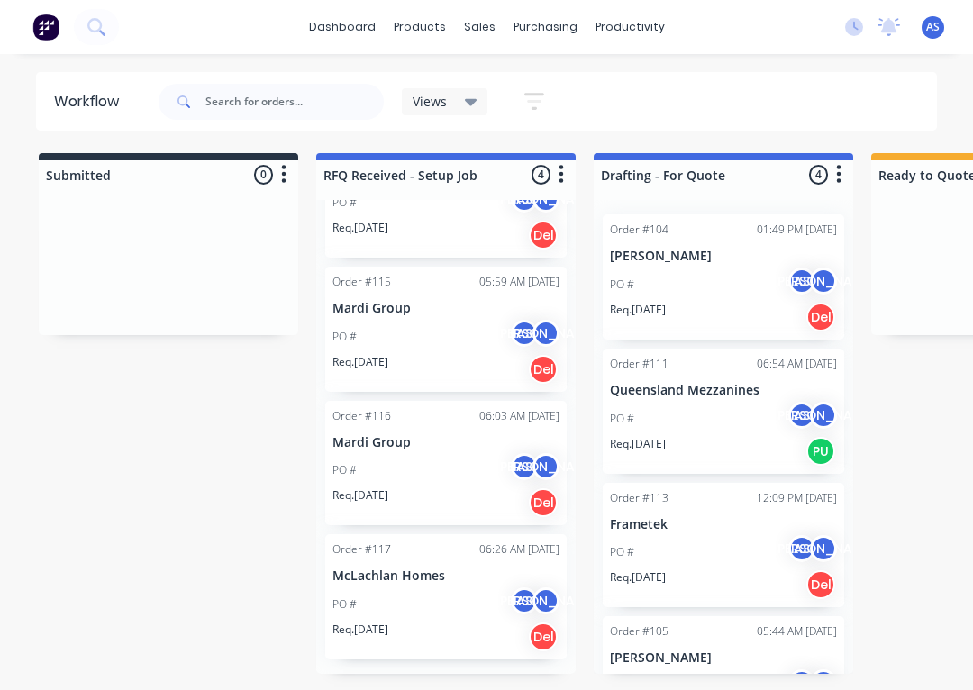
click at [435, 330] on div "PO # AS [PERSON_NAME]" at bounding box center [446, 337] width 227 height 34
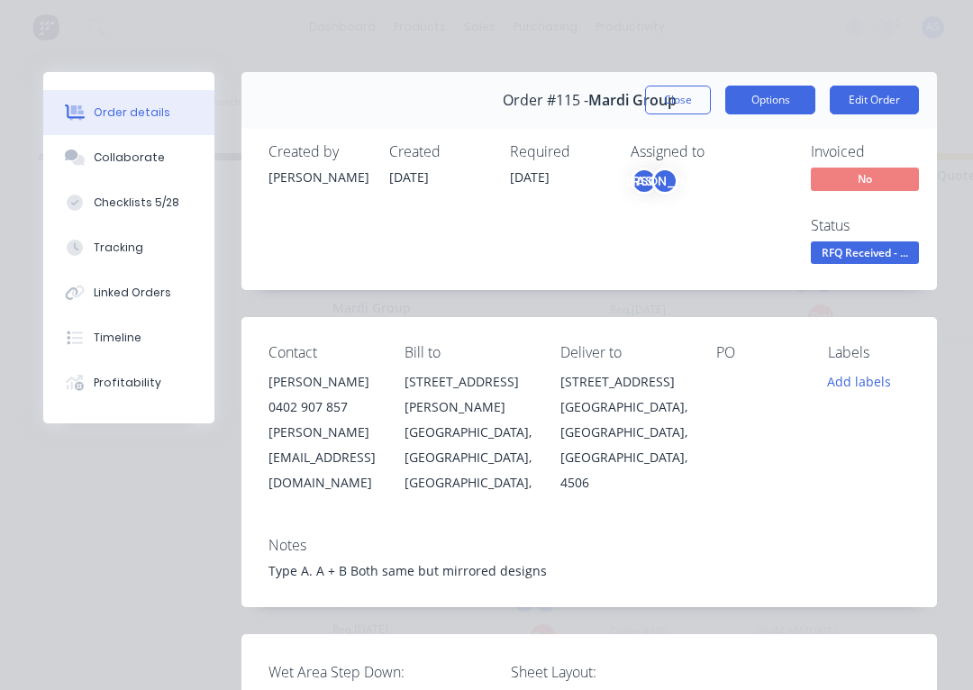
click at [772, 99] on button "Options" at bounding box center [770, 100] width 90 height 29
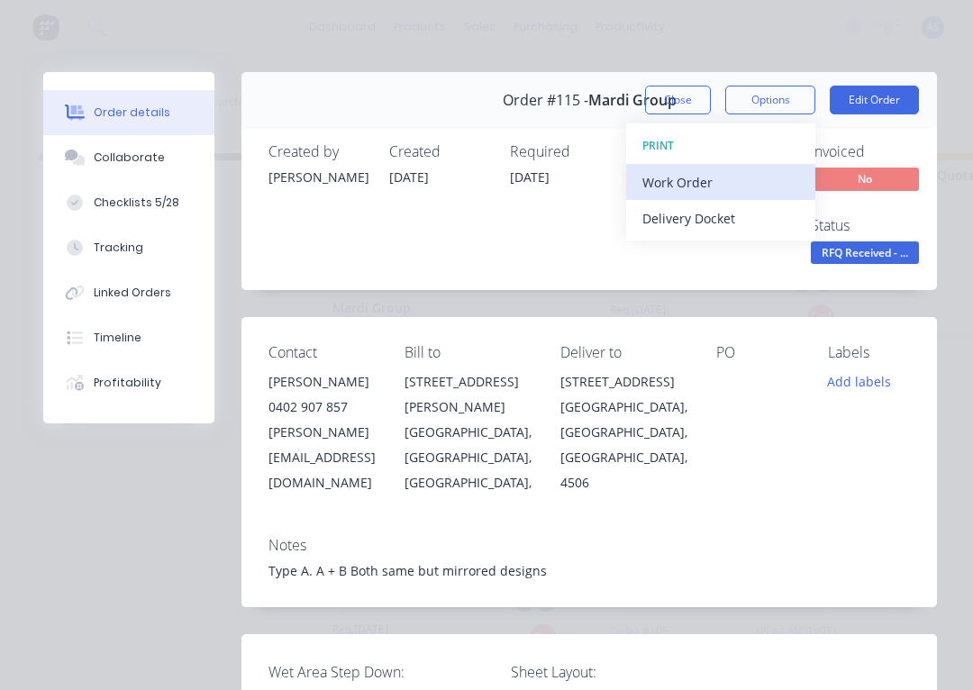
click at [657, 179] on div "Work Order" at bounding box center [721, 182] width 157 height 26
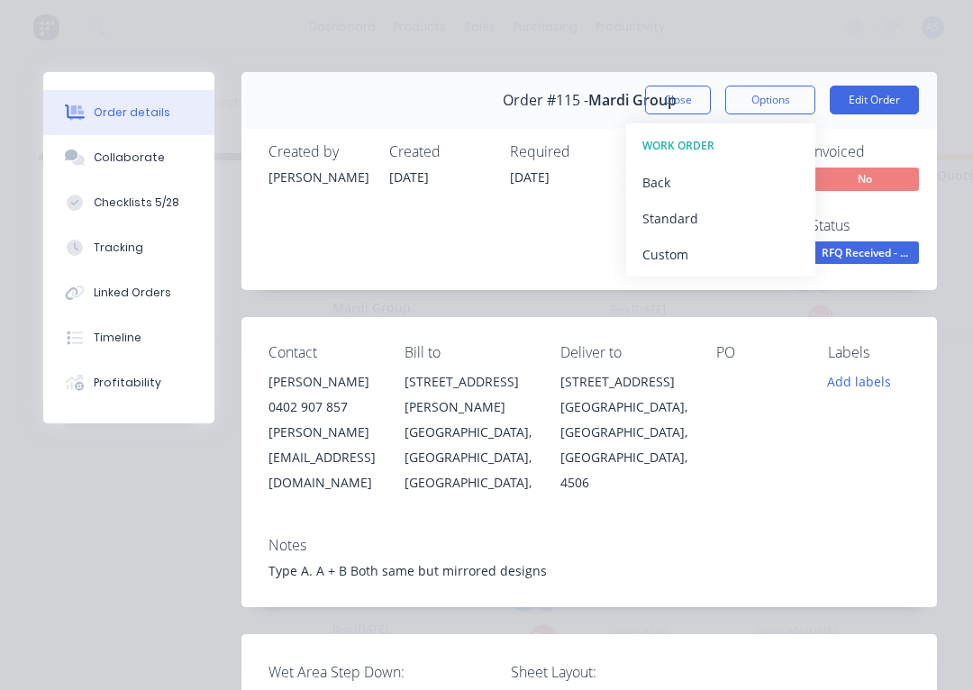
click at [588, 237] on div "Required [DATE]" at bounding box center [559, 205] width 99 height 125
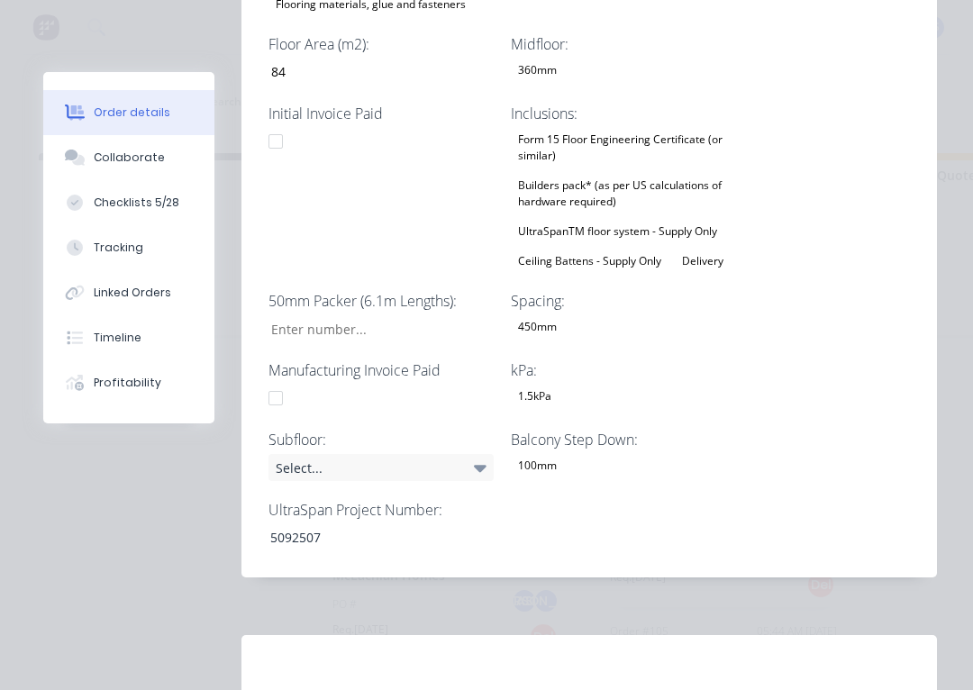
scroll to position [1318, 0]
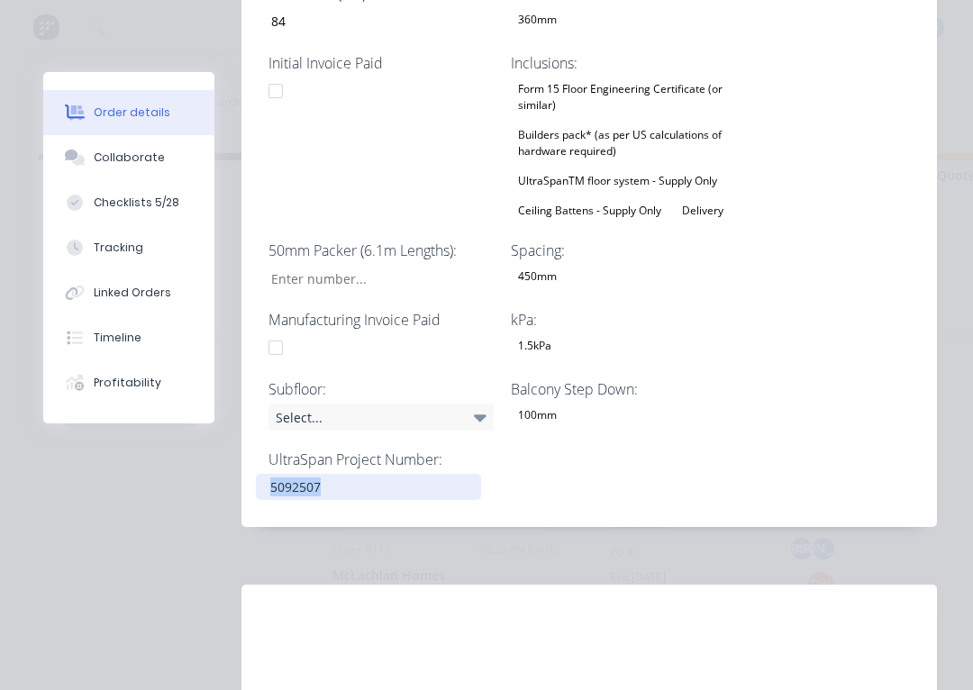
drag, startPoint x: 269, startPoint y: 465, endPoint x: 341, endPoint y: 465, distance: 72.1
click at [341, 474] on div "5092507" at bounding box center [368, 487] width 225 height 26
copy div "5092507"
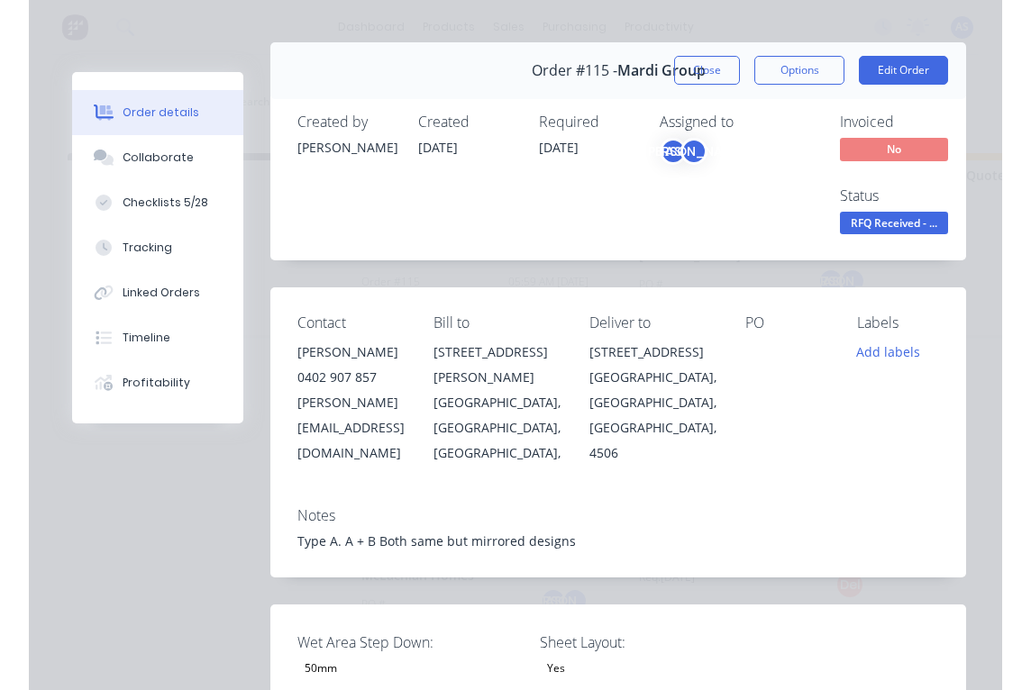
scroll to position [0, 0]
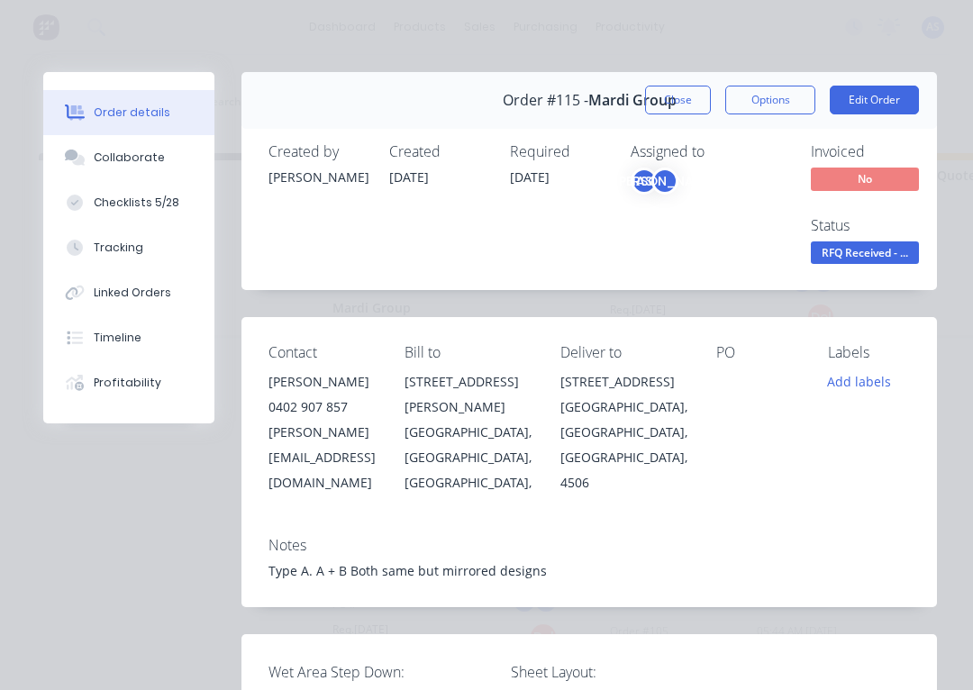
click at [152, 41] on div "Order details Collaborate Checklists 5/28 Tracking Linked Orders Timeline Profi…" at bounding box center [486, 345] width 973 height 690
drag, startPoint x: 589, startPoint y: 99, endPoint x: 614, endPoint y: 117, distance: 30.3
click at [614, 117] on div "Order #115 - Mardi Group" at bounding box center [590, 100] width 174 height 53
copy span "Mardi Group"
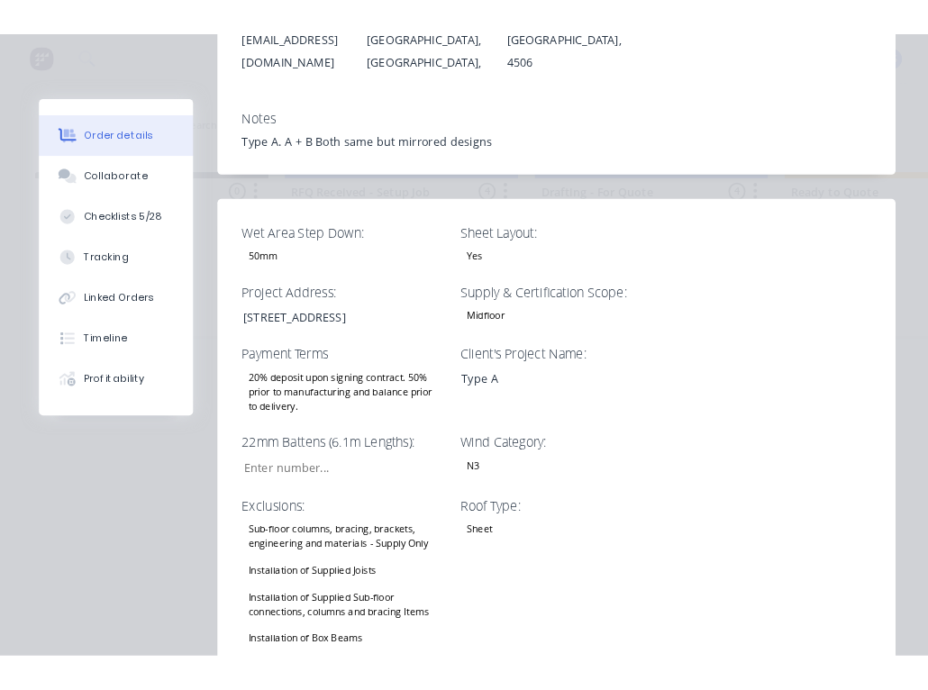
scroll to position [449, 0]
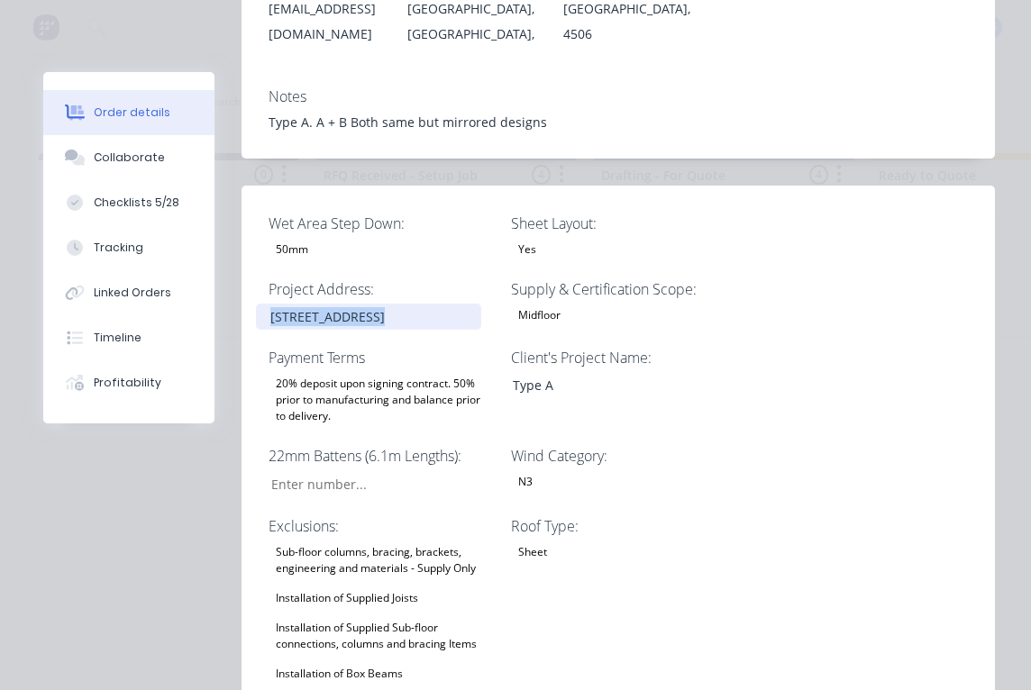
drag, startPoint x: 267, startPoint y: 294, endPoint x: 475, endPoint y: 305, distance: 208.5
click at [475, 304] on div "[STREET_ADDRESS]" at bounding box center [368, 317] width 225 height 26
copy div "[STREET_ADDRESS]"
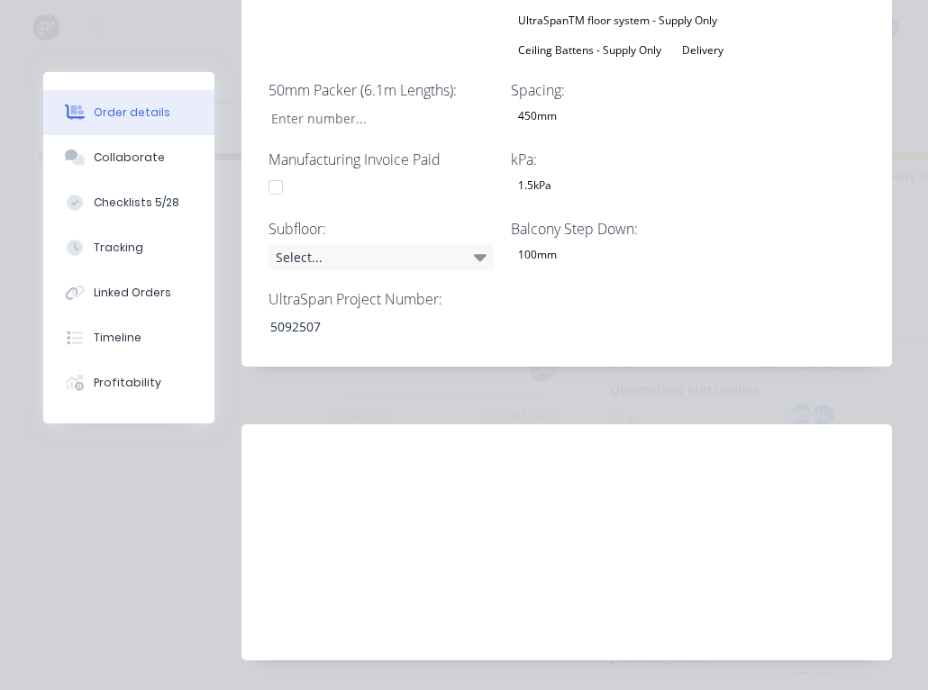
scroll to position [1481, 0]
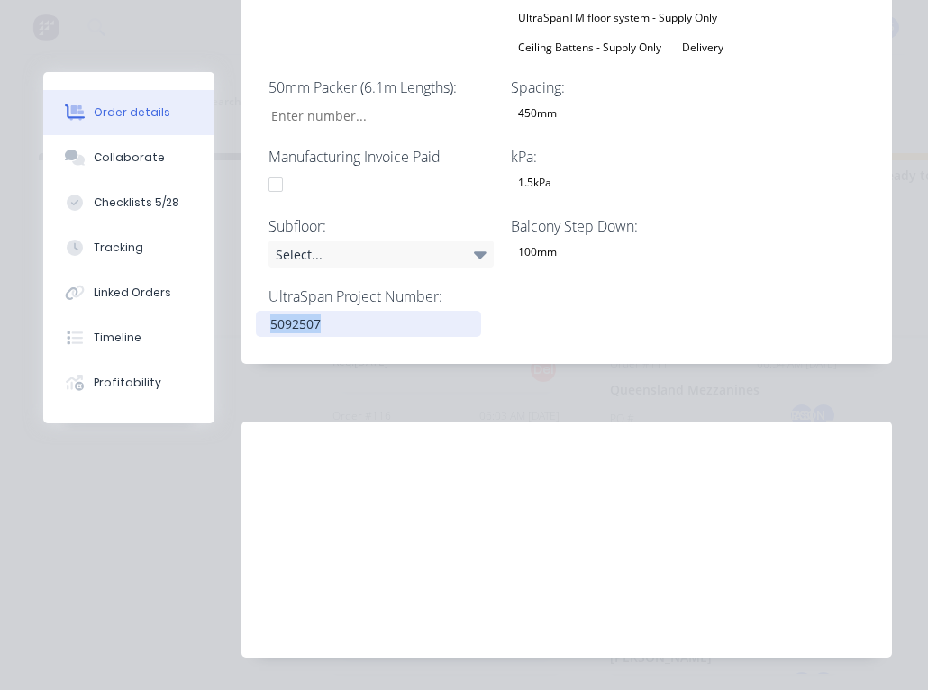
drag, startPoint x: 271, startPoint y: 322, endPoint x: 336, endPoint y: 322, distance: 64.9
click at [336, 322] on div "5092507" at bounding box center [368, 324] width 225 height 26
copy div "5092507"
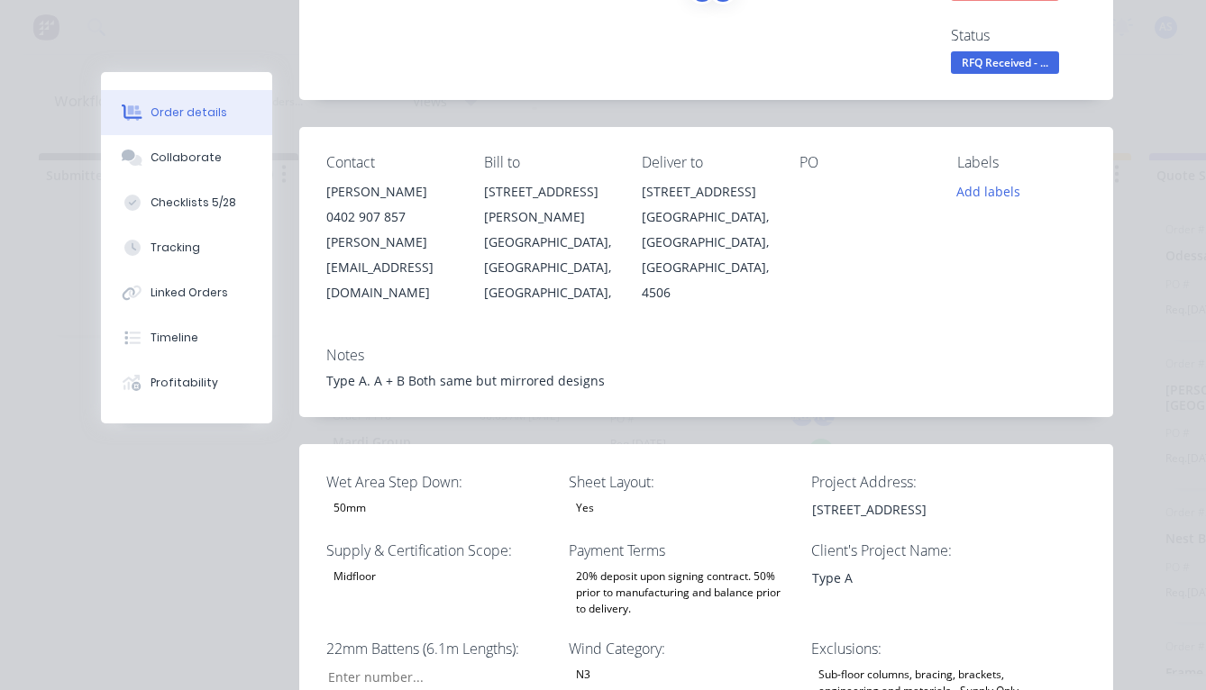
scroll to position [0, 0]
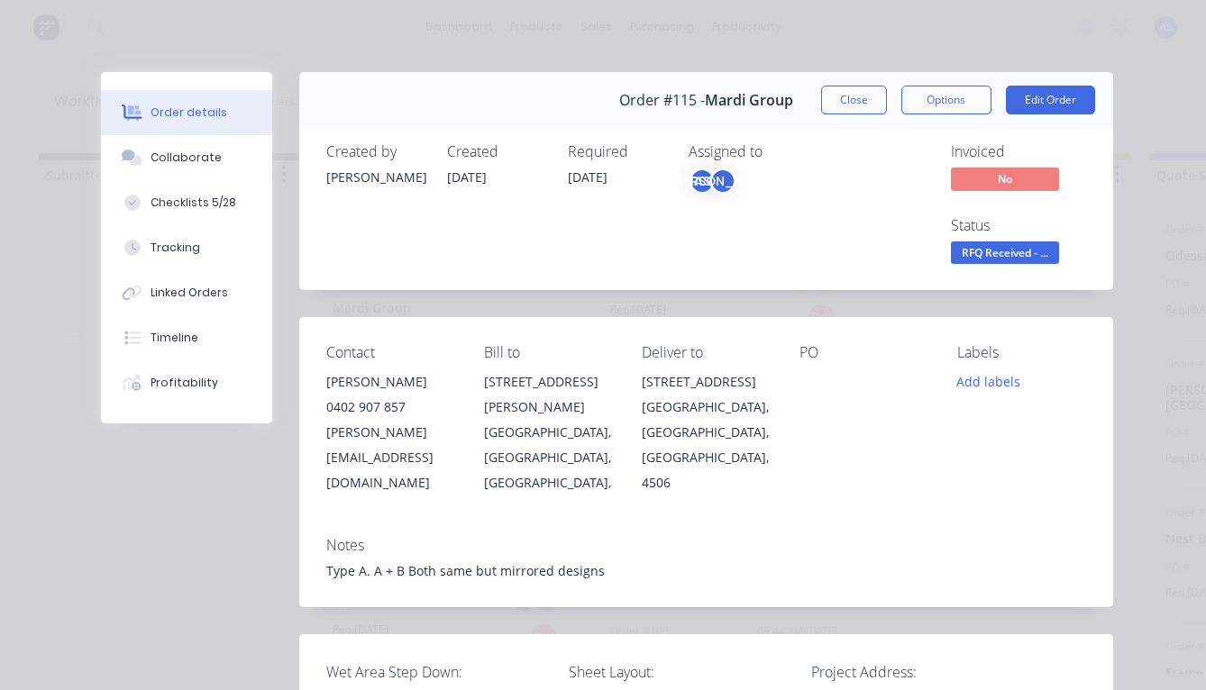
drag, startPoint x: 50, startPoint y: 20, endPoint x: 63, endPoint y: 6, distance: 18.5
click at [50, 20] on div "Order details Collaborate Checklists 5/28 Tracking Linked Orders Timeline Profi…" at bounding box center [603, 345] width 1206 height 690
click at [1039, 253] on span "RFQ Received - ..." at bounding box center [1005, 253] width 108 height 23
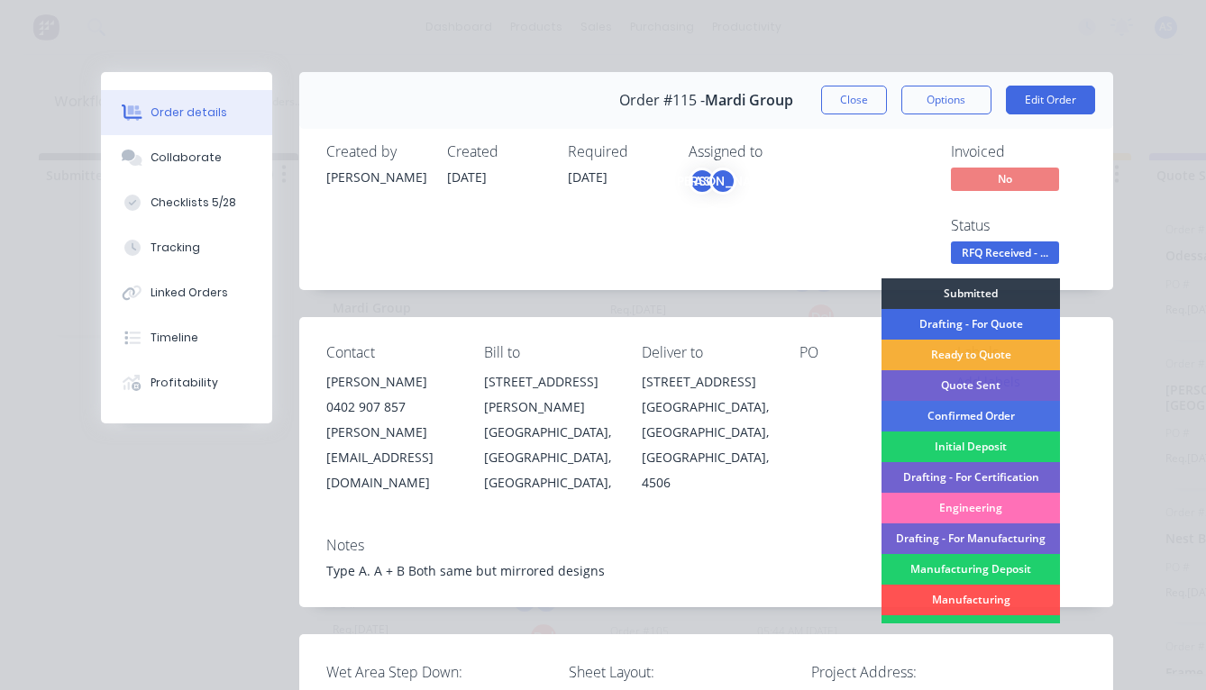
click at [998, 324] on div "Drafting - For Quote" at bounding box center [970, 324] width 178 height 31
